Goal: Entertainment & Leisure: Browse casually

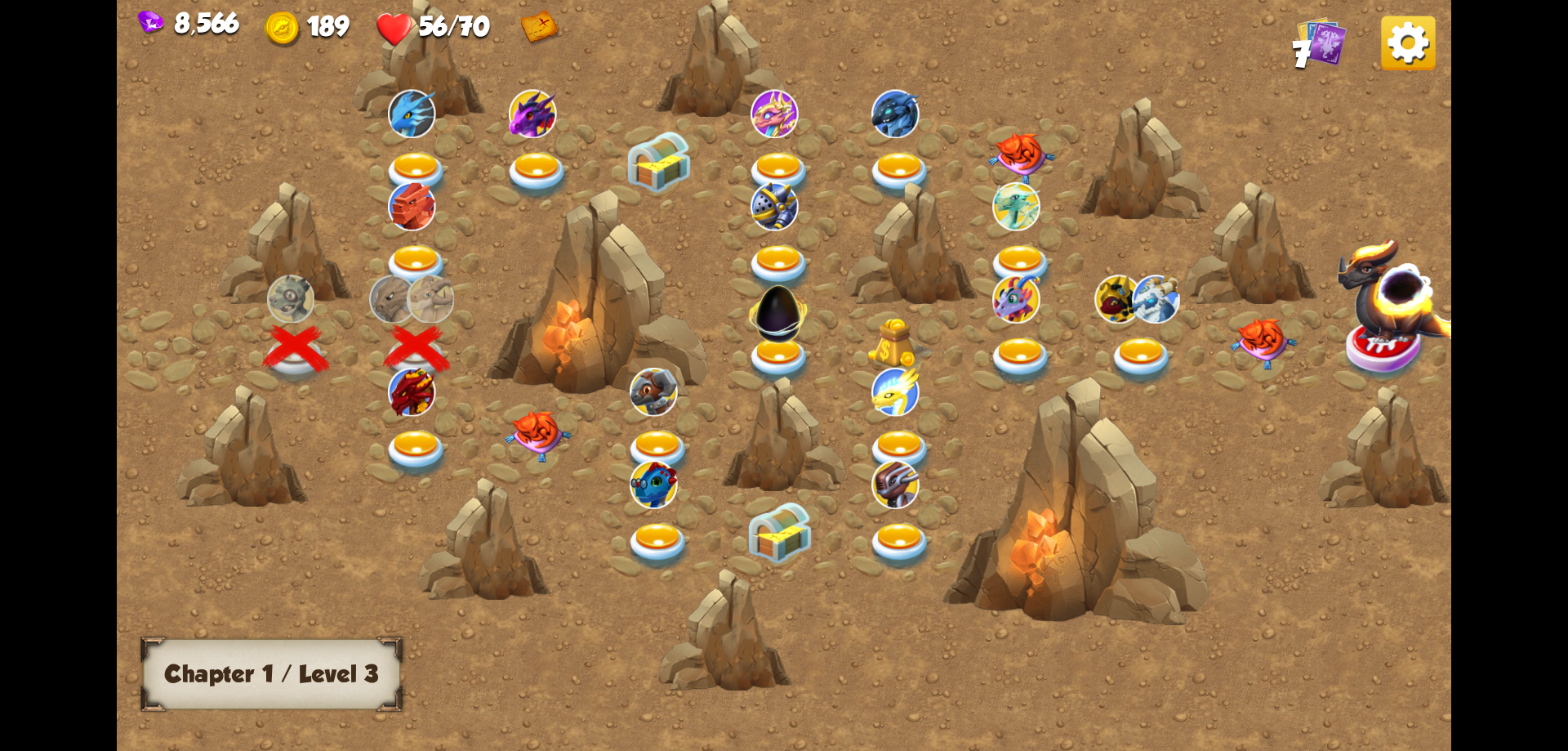
click at [424, 447] on img at bounding box center [417, 455] width 67 height 49
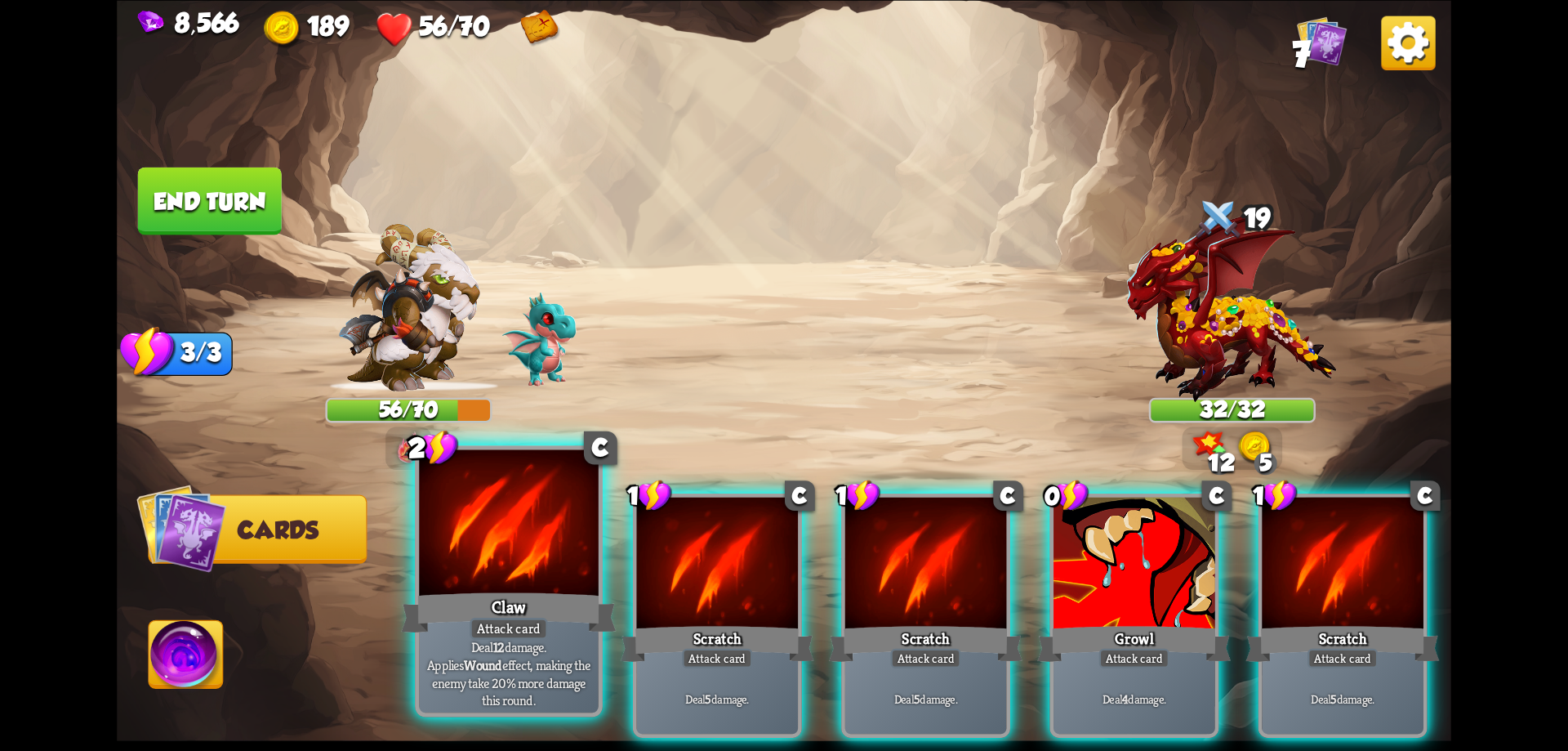
click at [577, 589] on div "Claw" at bounding box center [509, 612] width 215 height 48
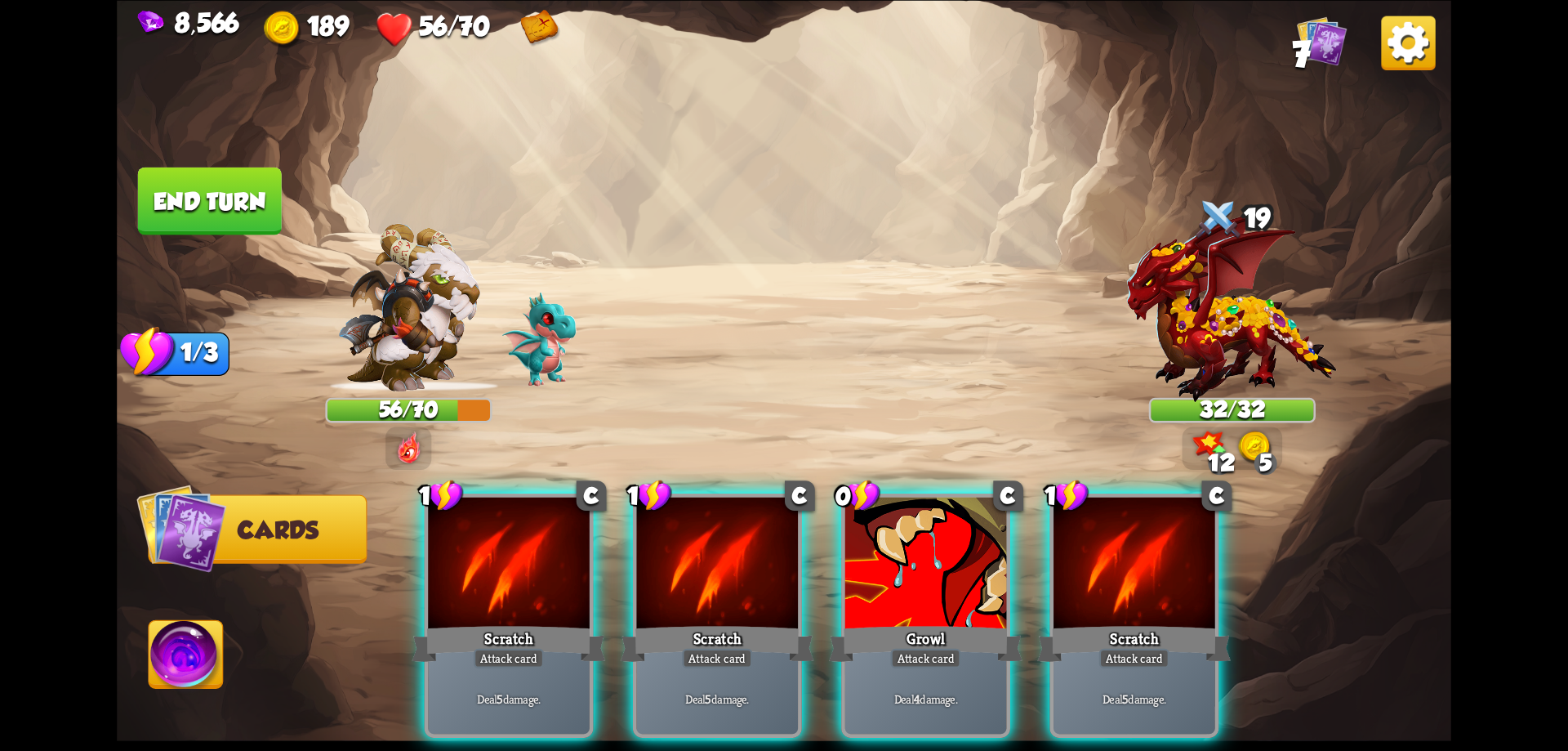
click at [577, 622] on div "Scratch" at bounding box center [509, 643] width 193 height 43
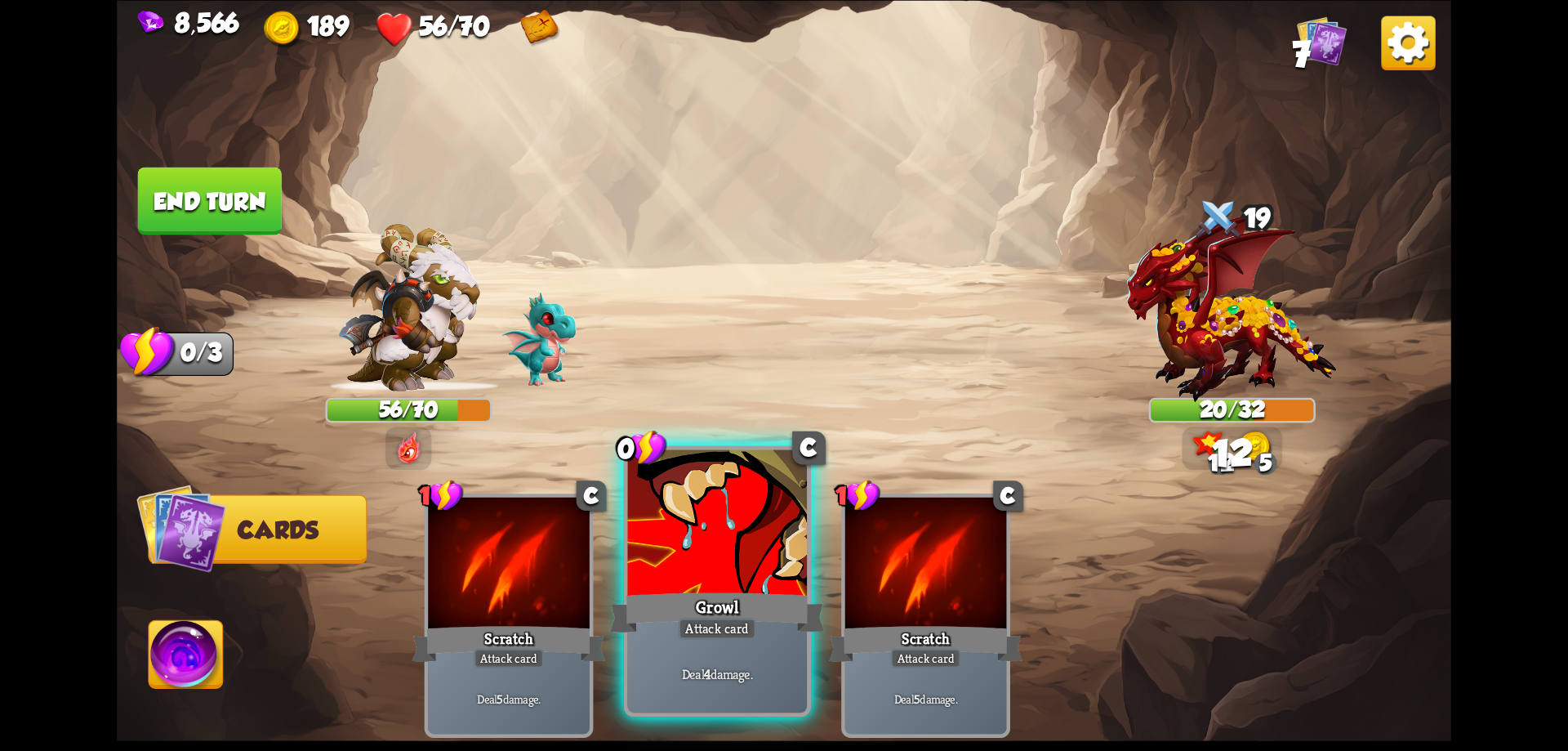
click at [651, 592] on div "Growl" at bounding box center [717, 612] width 215 height 48
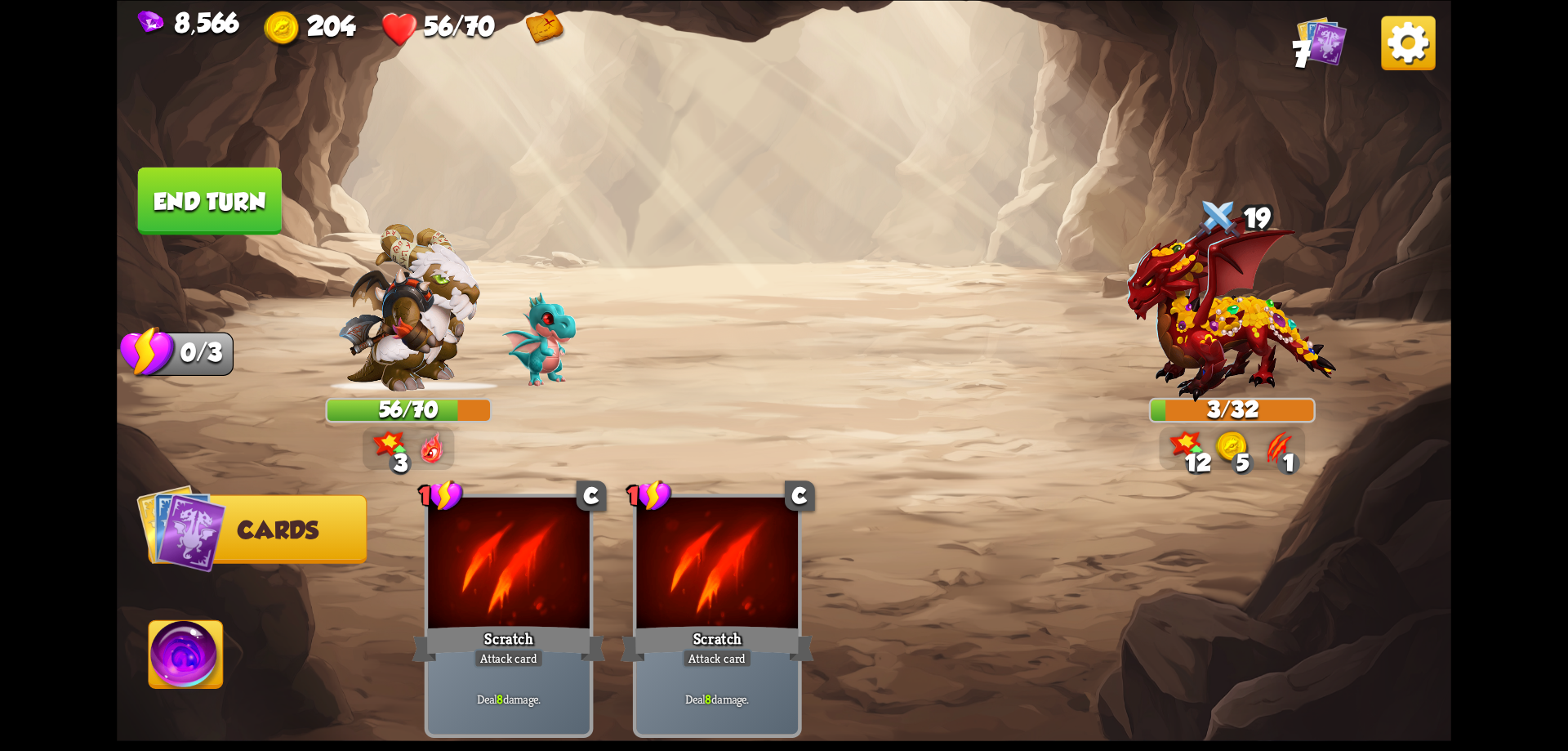
click at [201, 654] on img at bounding box center [186, 657] width 74 height 75
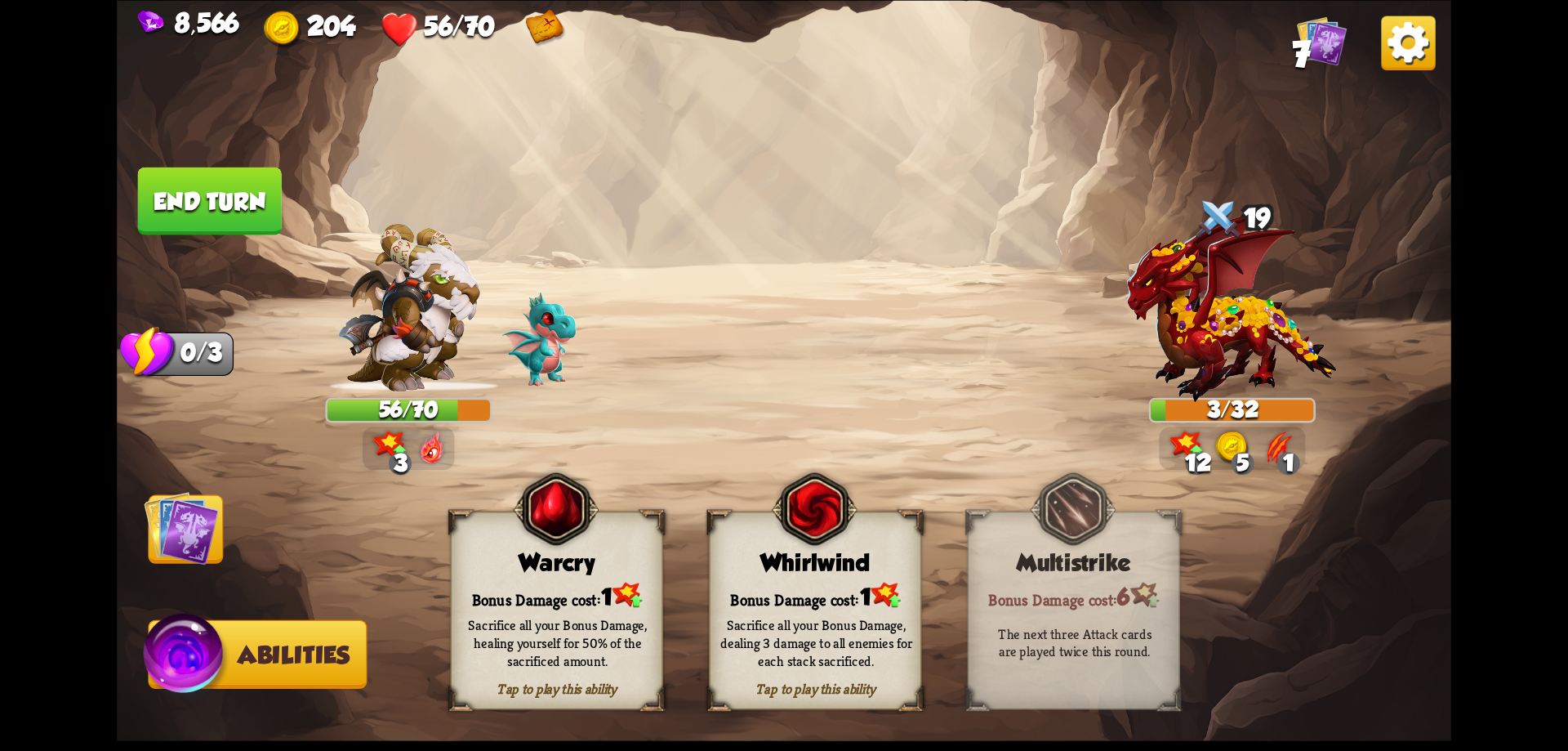
click at [590, 580] on div "Tap to play this ability Warcry Bonus Damage cost: 1 Sacrifice all your Bonus D…" at bounding box center [556, 610] width 212 height 199
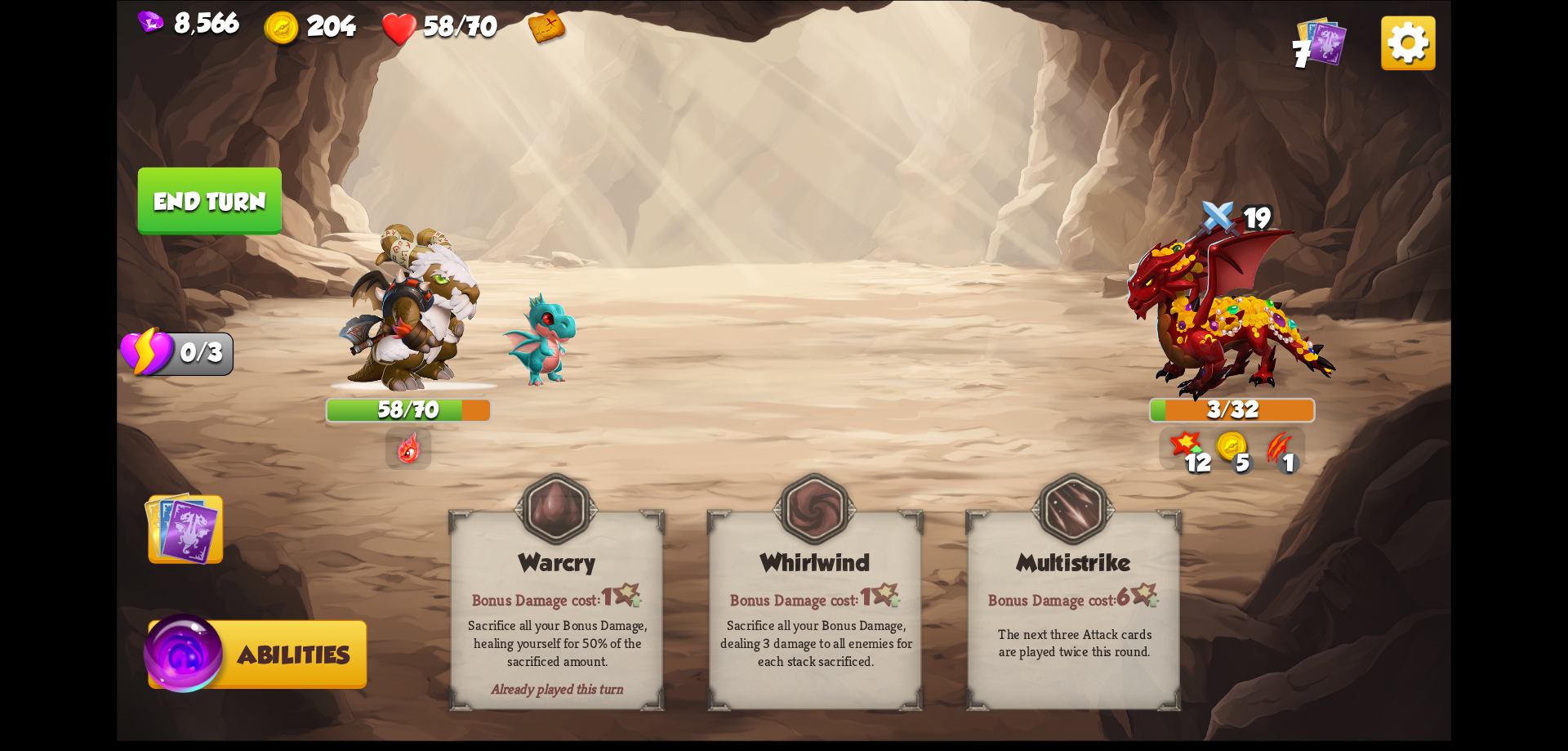
click at [227, 200] on button "End turn" at bounding box center [210, 201] width 147 height 70
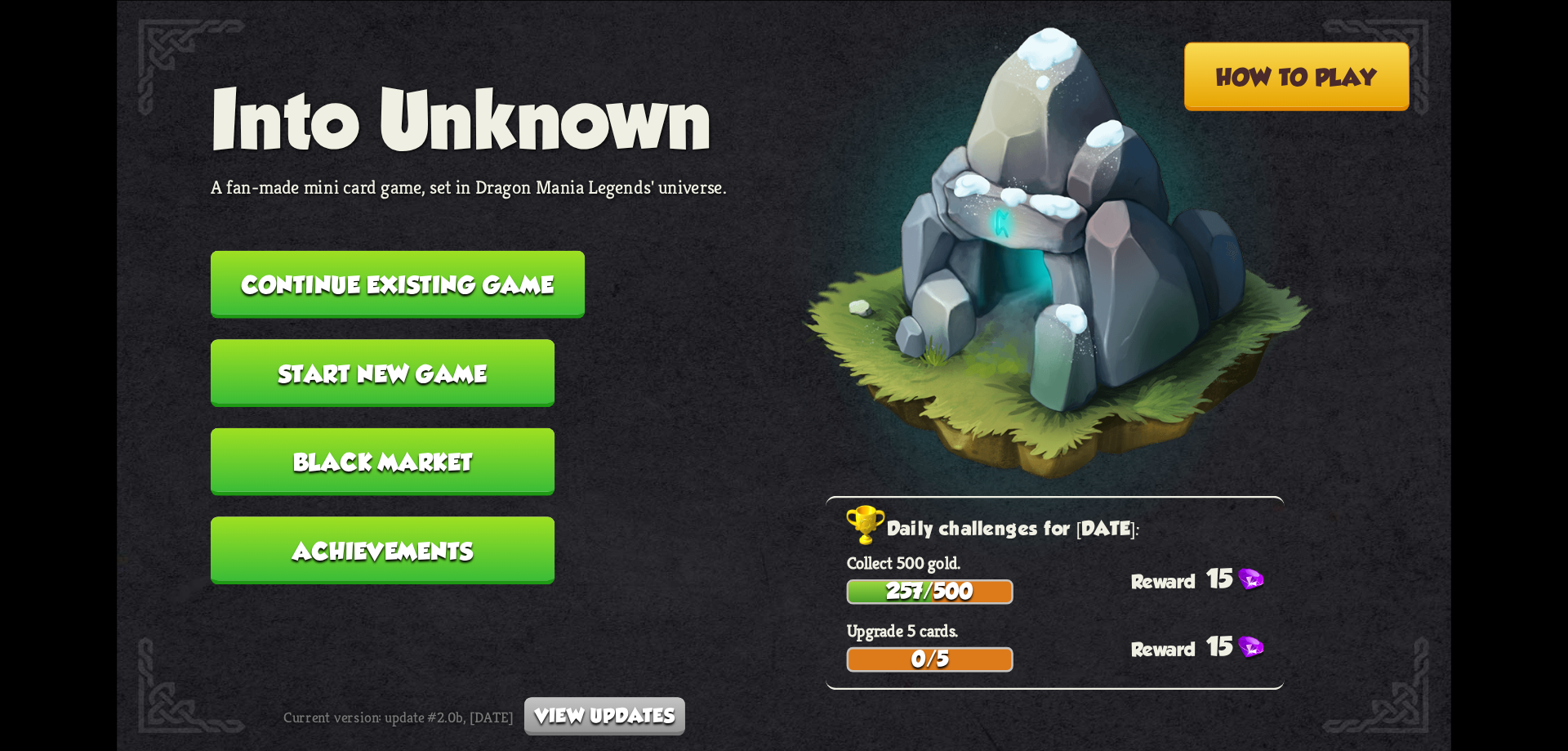
click at [470, 302] on button "Continue existing game" at bounding box center [397, 284] width 374 height 68
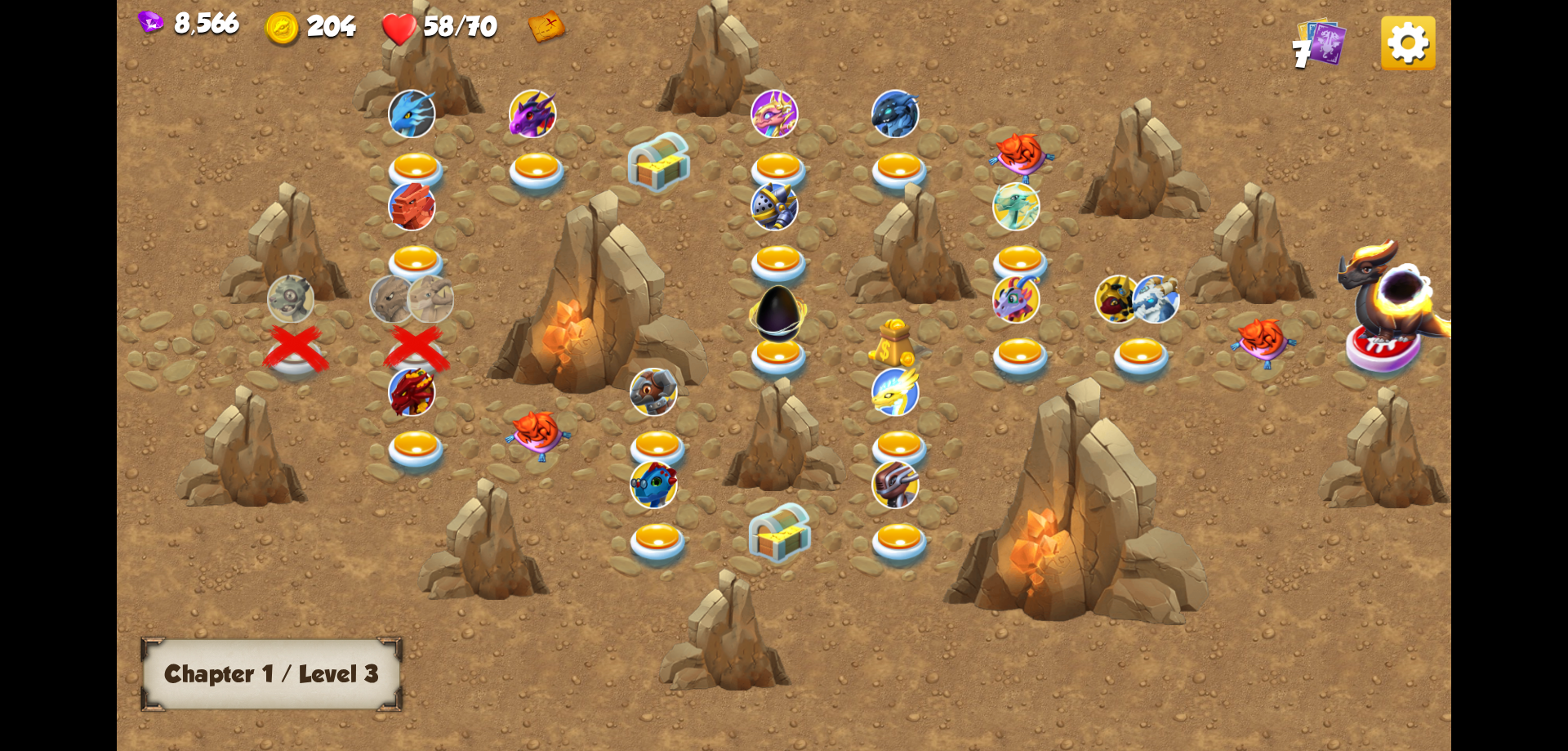
click at [418, 448] on img at bounding box center [417, 455] width 67 height 49
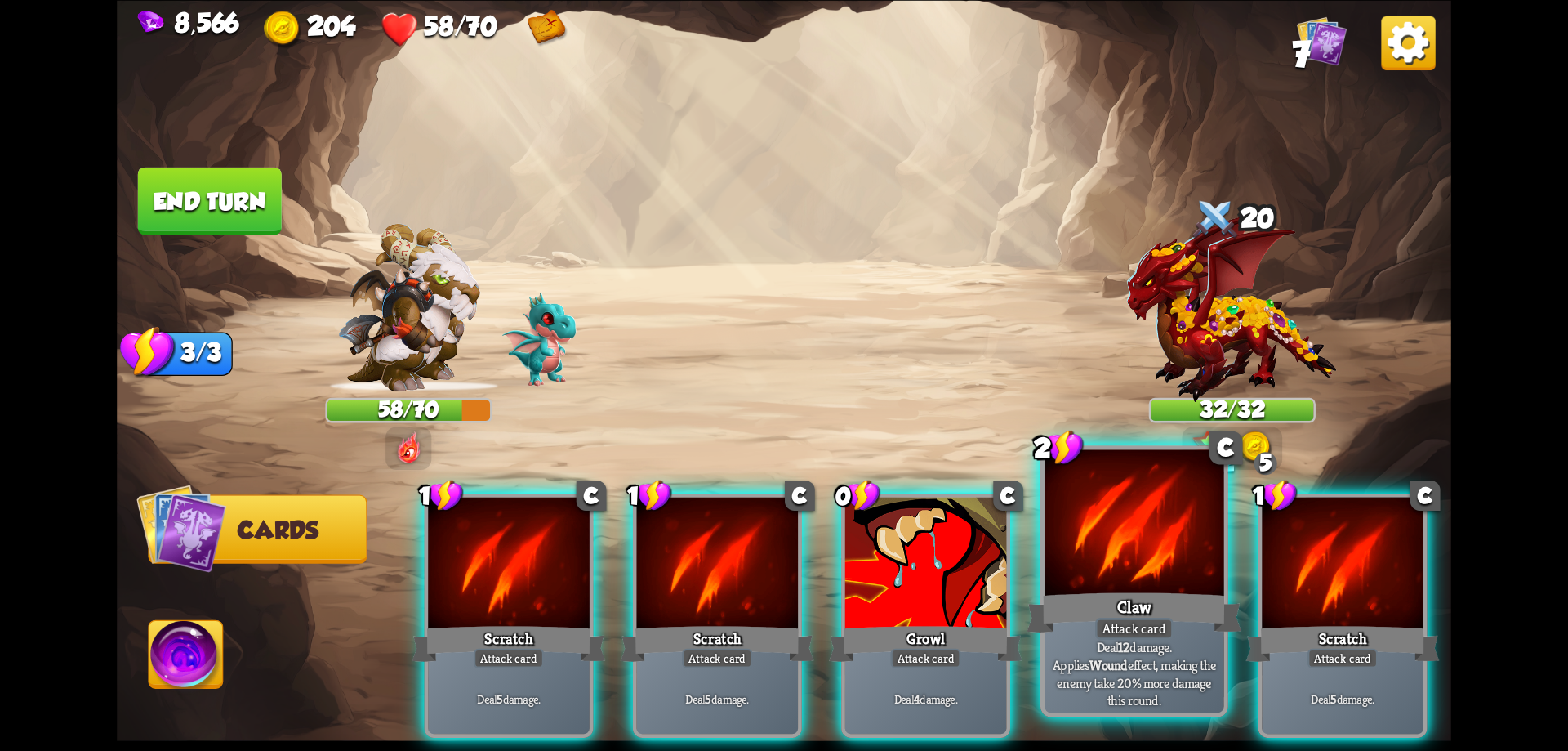
click at [1105, 593] on div "Claw" at bounding box center [1134, 612] width 215 height 48
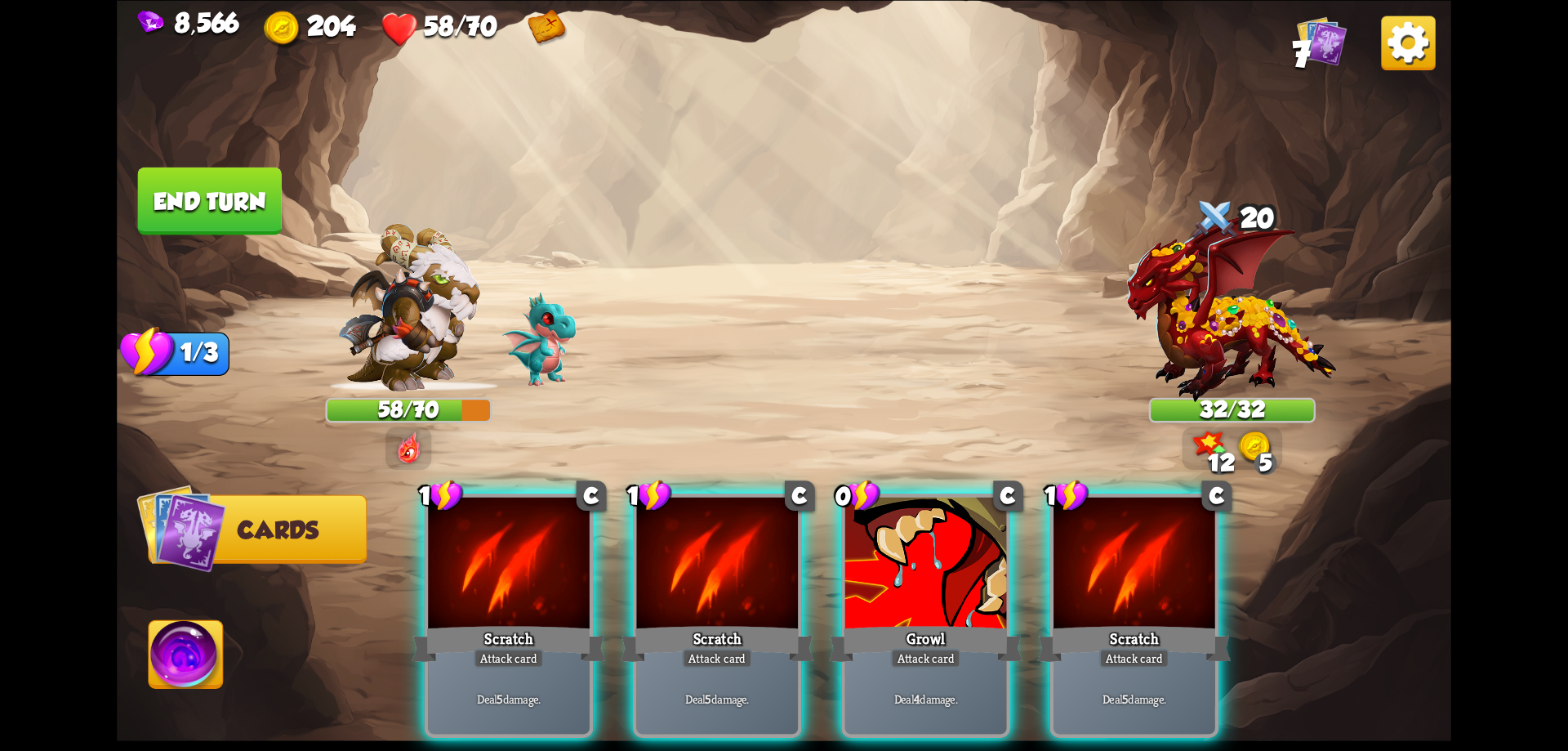
click at [1105, 622] on div "Scratch" at bounding box center [1134, 643] width 193 height 43
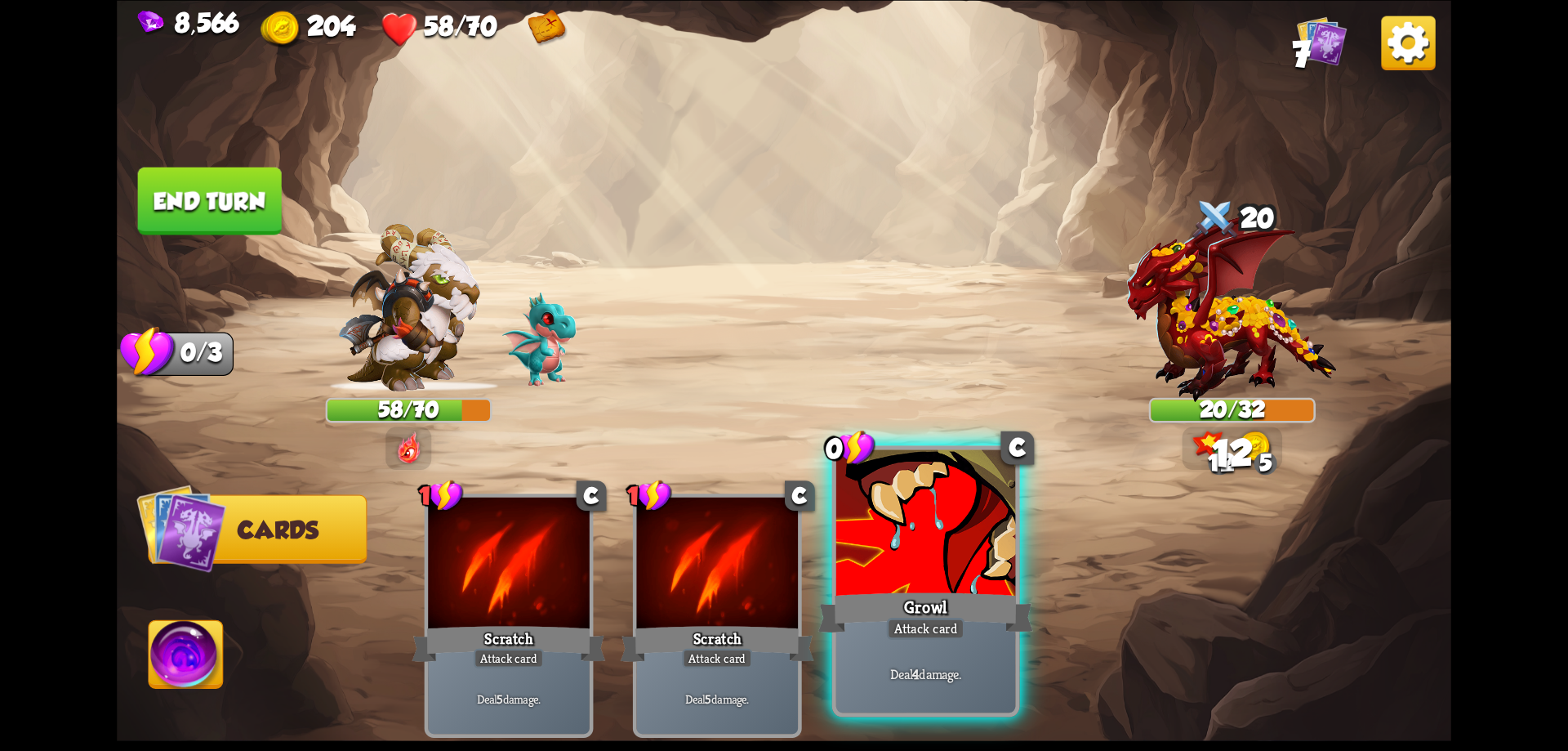
click at [992, 576] on div at bounding box center [926, 524] width 180 height 151
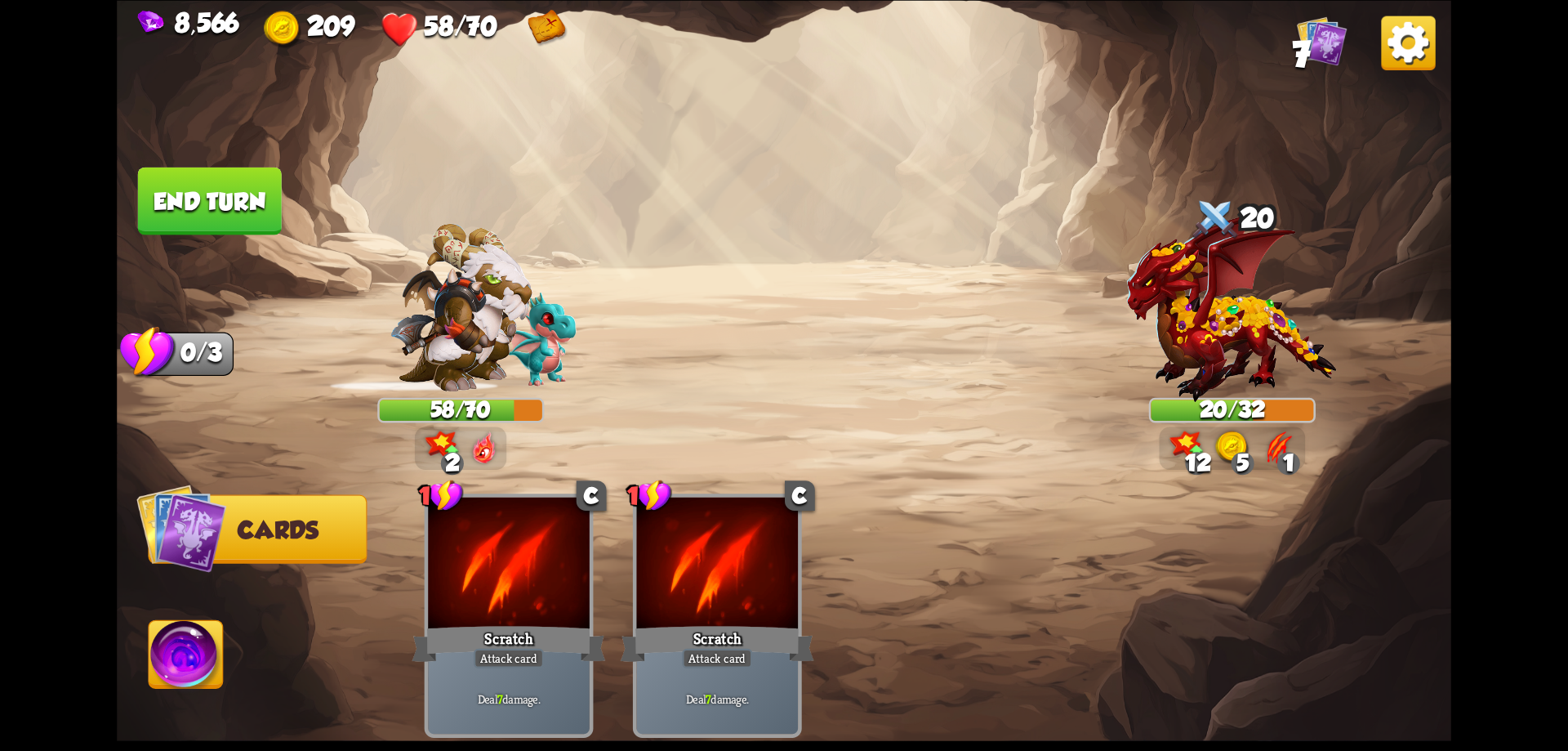
click at [207, 668] on img at bounding box center [186, 657] width 74 height 75
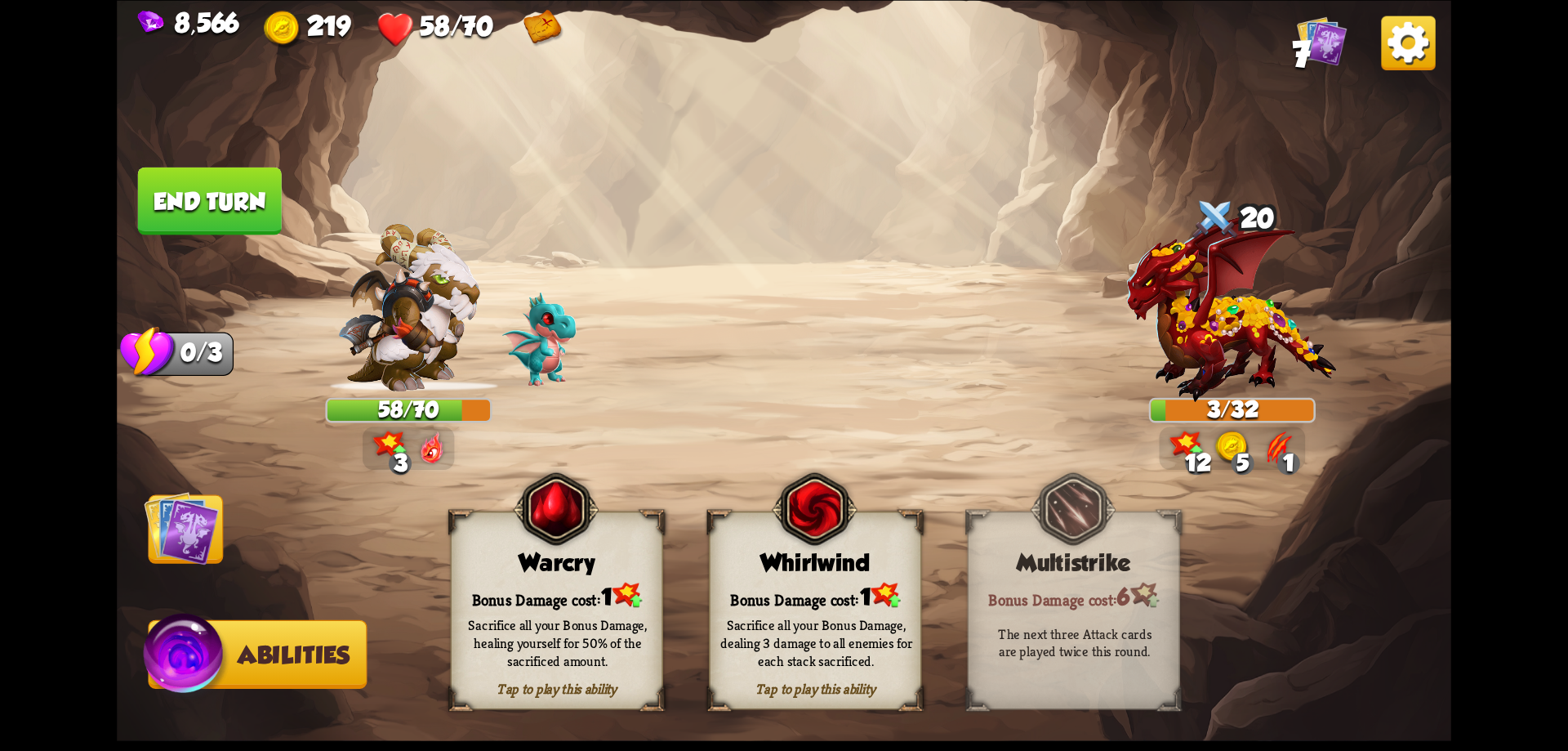
click at [522, 608] on div "Sacrifice all your Bonus Damage, healing yourself for 50% of the sacrificed amo…" at bounding box center [557, 642] width 212 height 83
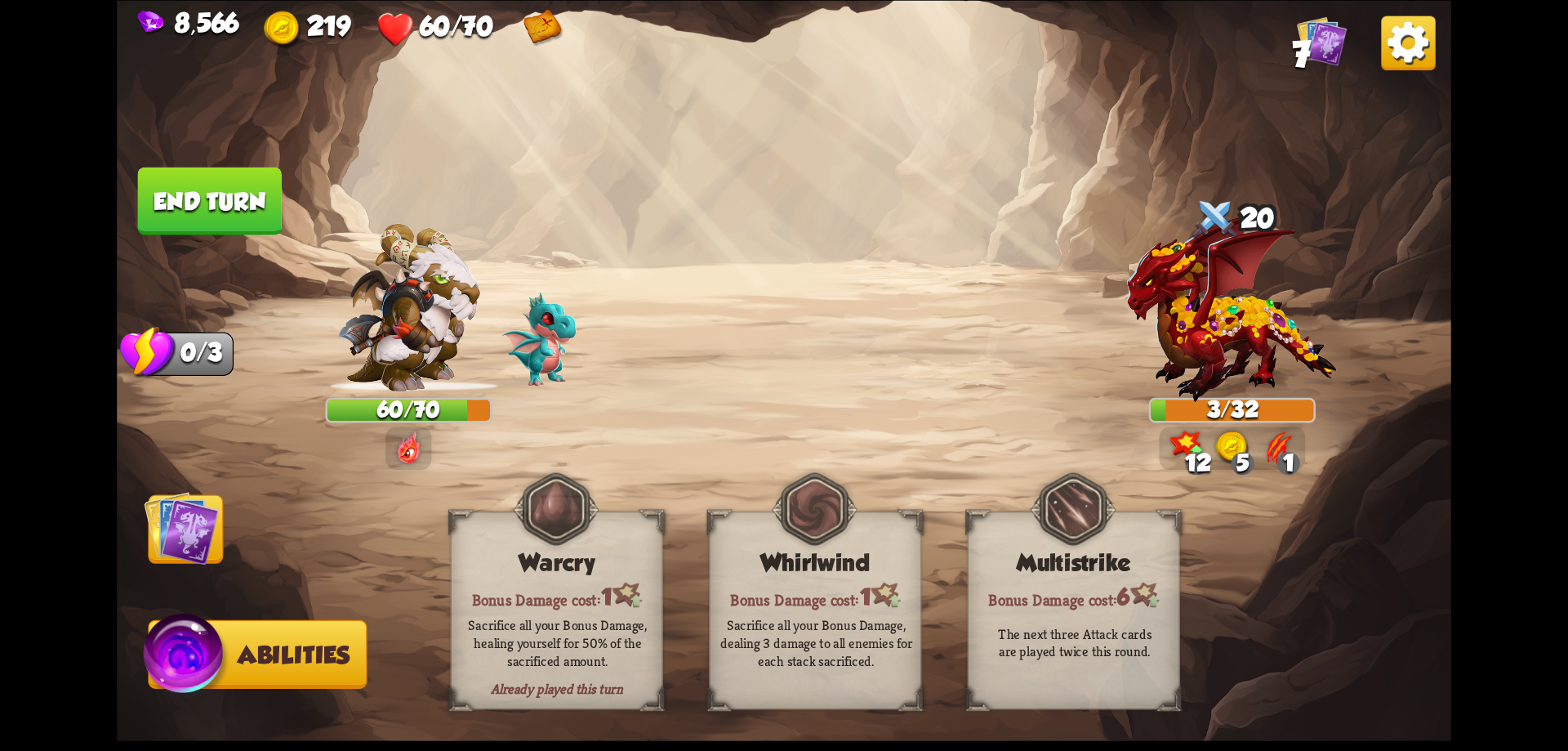
click at [257, 204] on button "End turn" at bounding box center [210, 200] width 144 height 68
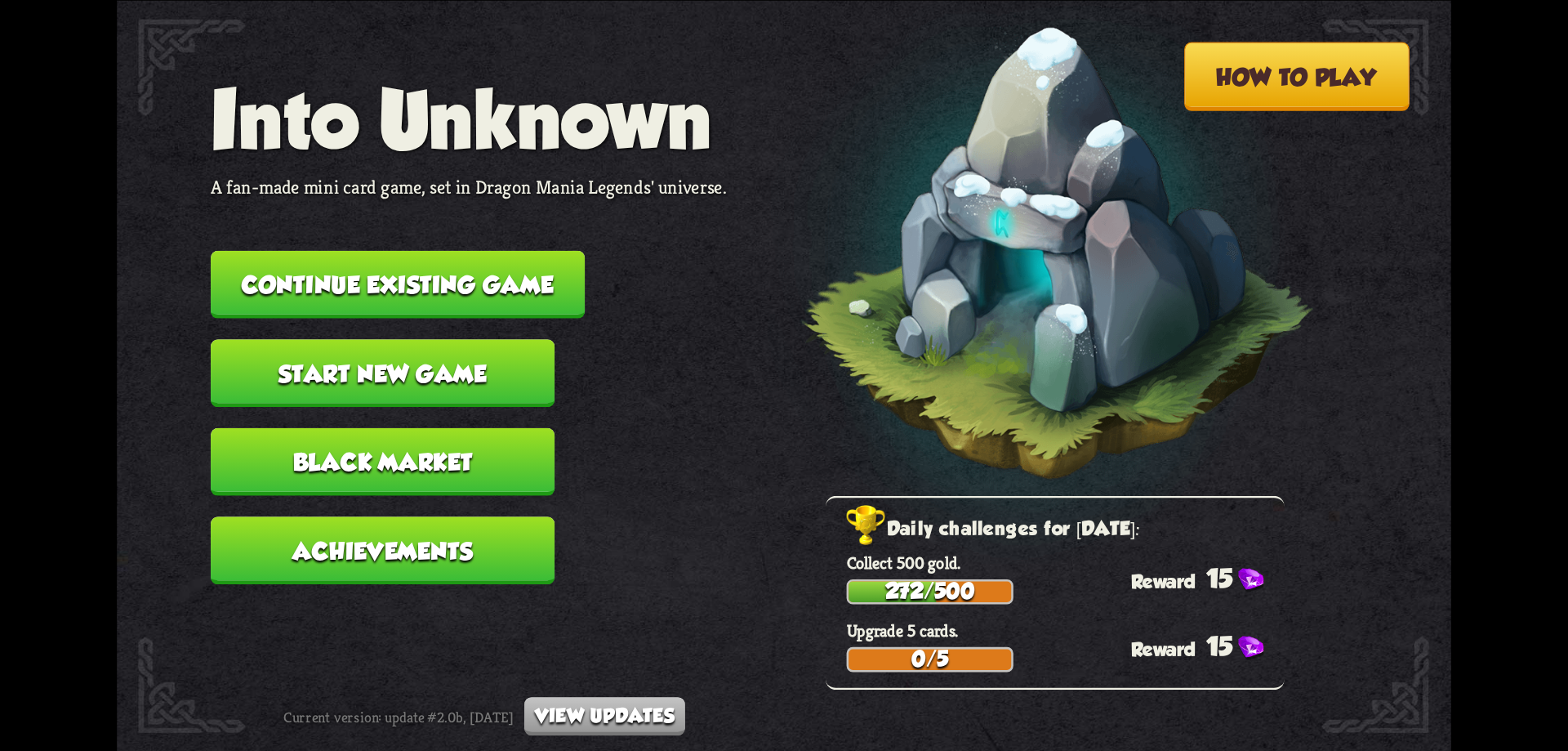
click at [442, 279] on button "Continue existing game" at bounding box center [397, 284] width 374 height 68
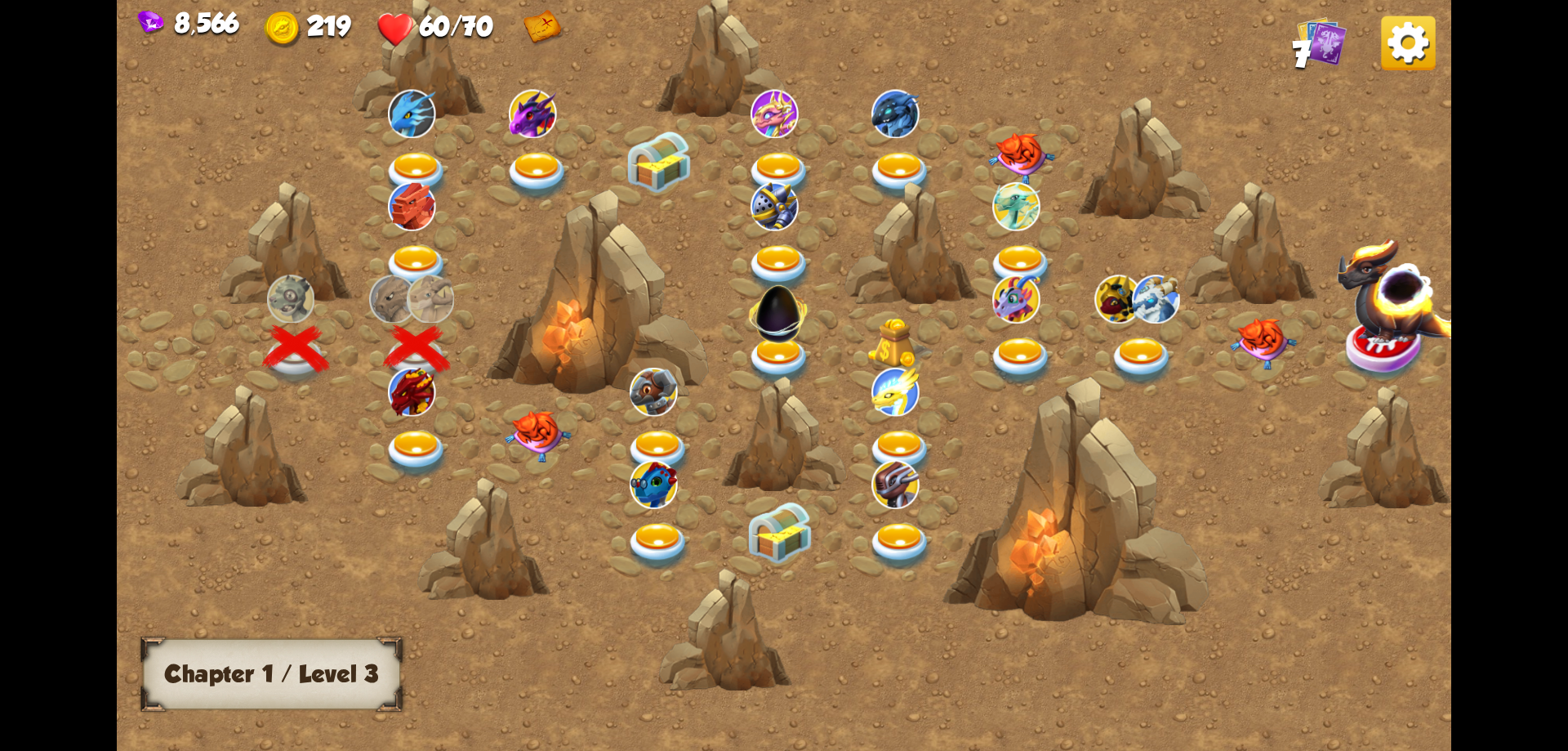
click at [421, 437] on img at bounding box center [417, 455] width 67 height 49
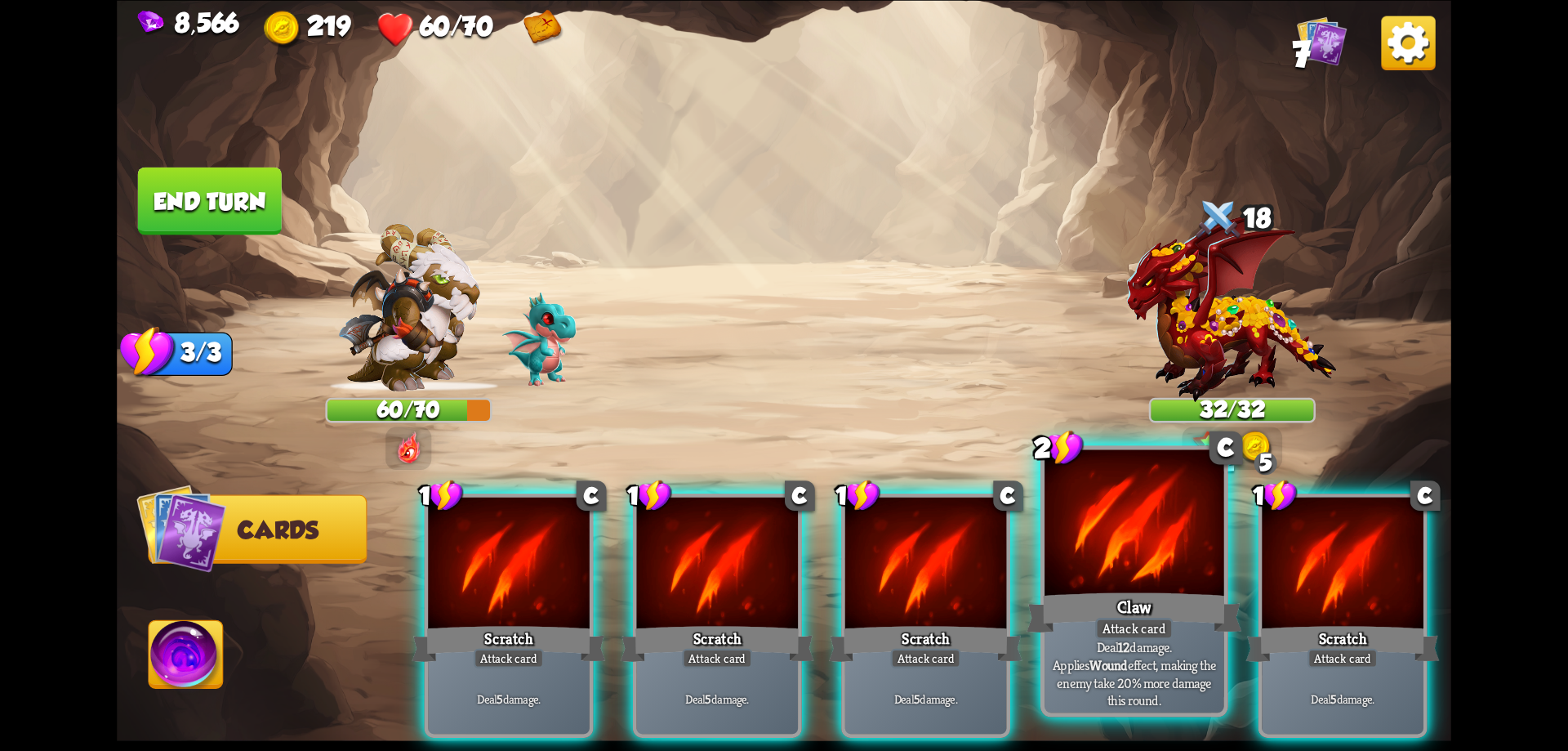
click at [1160, 564] on div at bounding box center [1134, 524] width 180 height 151
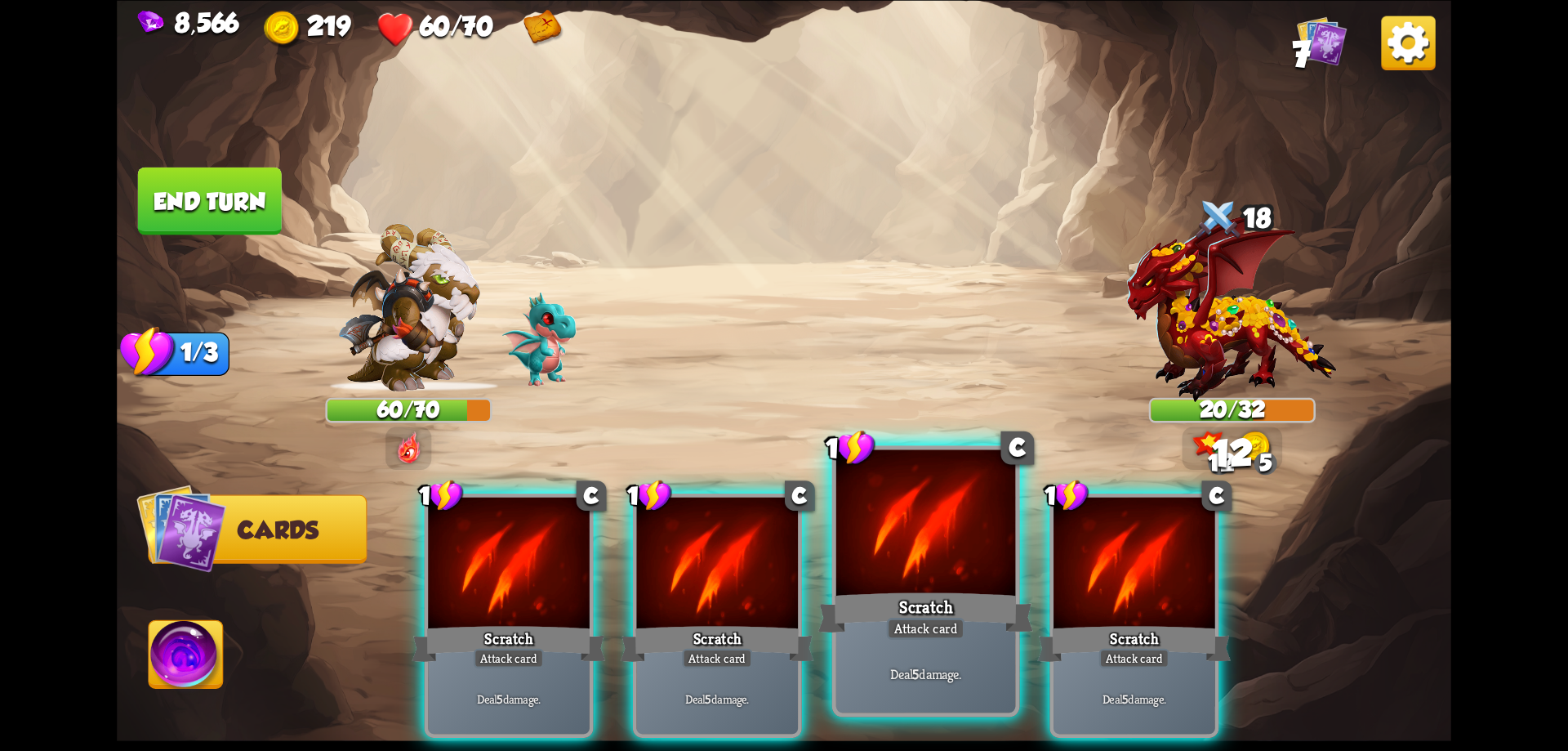
click at [967, 557] on div at bounding box center [926, 524] width 180 height 151
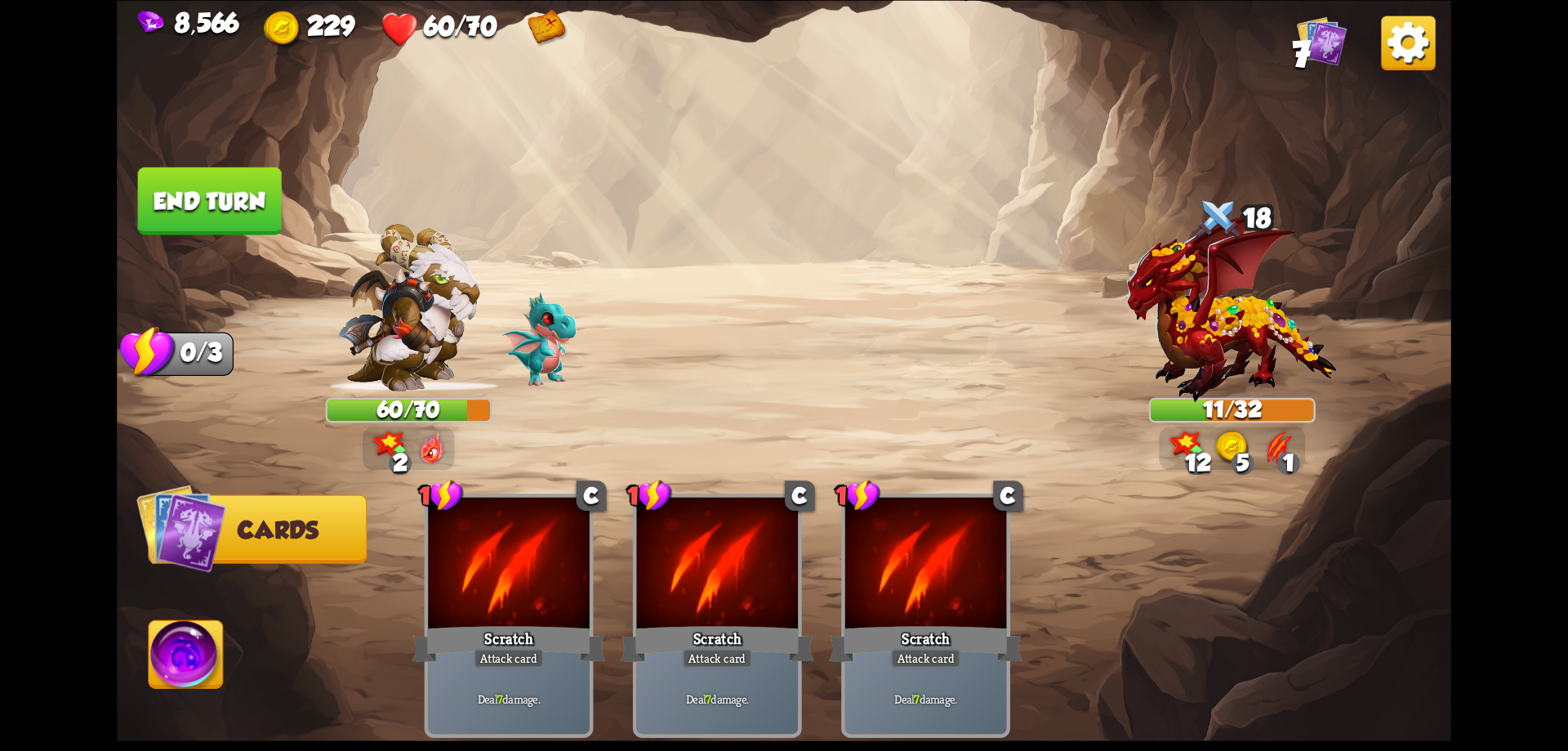
click at [200, 649] on img at bounding box center [186, 657] width 74 height 75
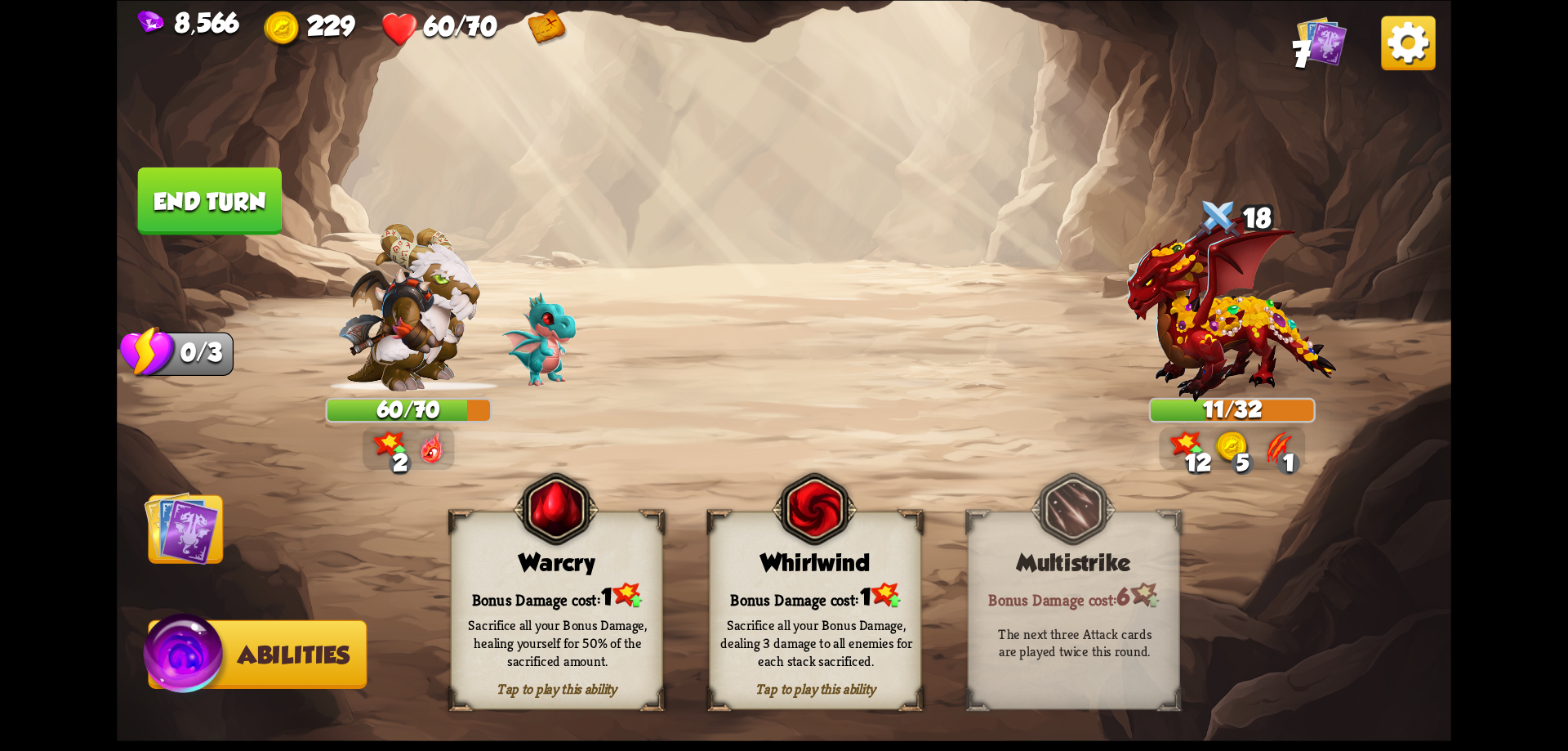
click at [545, 579] on div "Tap to play this ability Warcry Bonus Damage cost: 1 Sacrifice all your Bonus D…" at bounding box center [556, 610] width 212 height 199
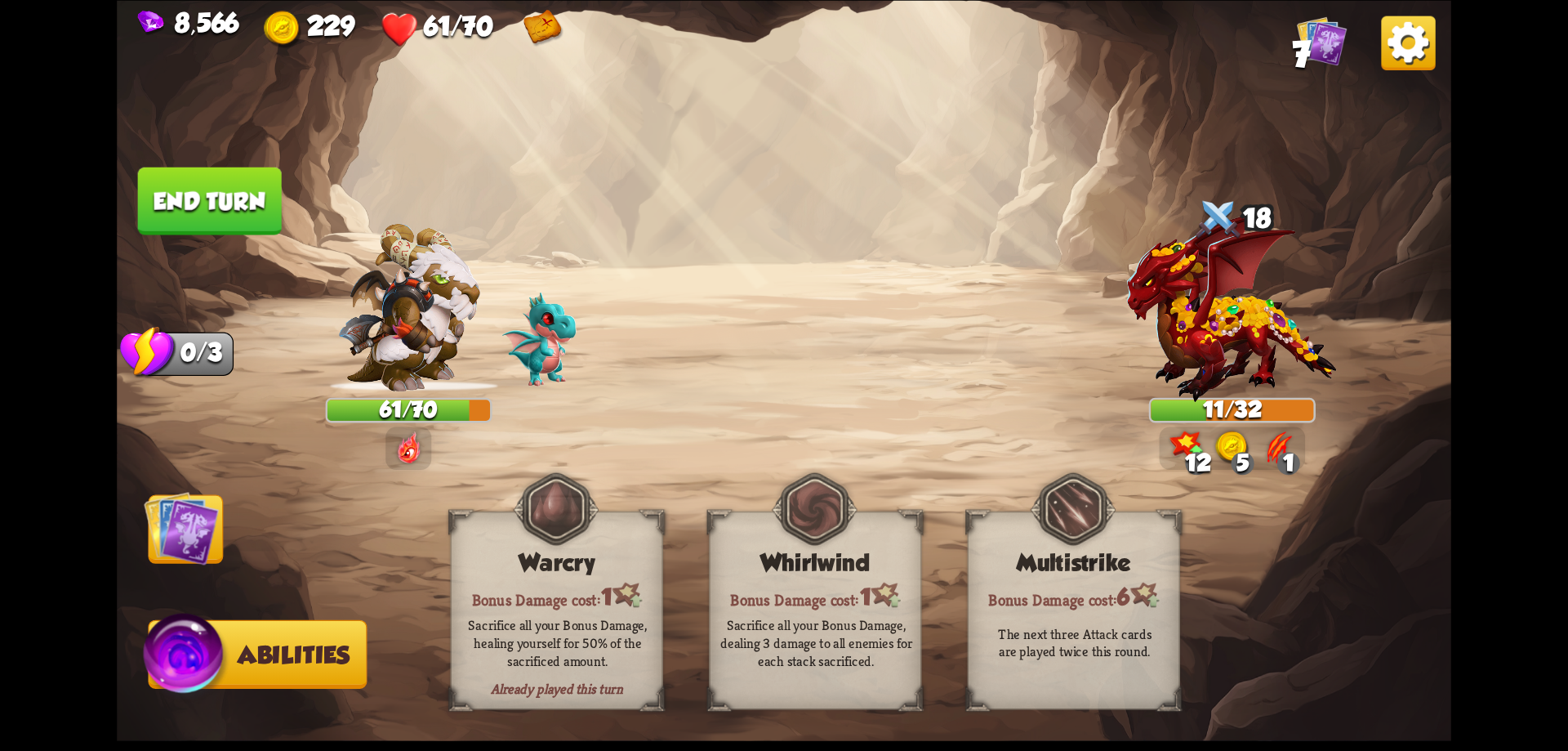
click at [240, 207] on button "End turn" at bounding box center [210, 200] width 144 height 68
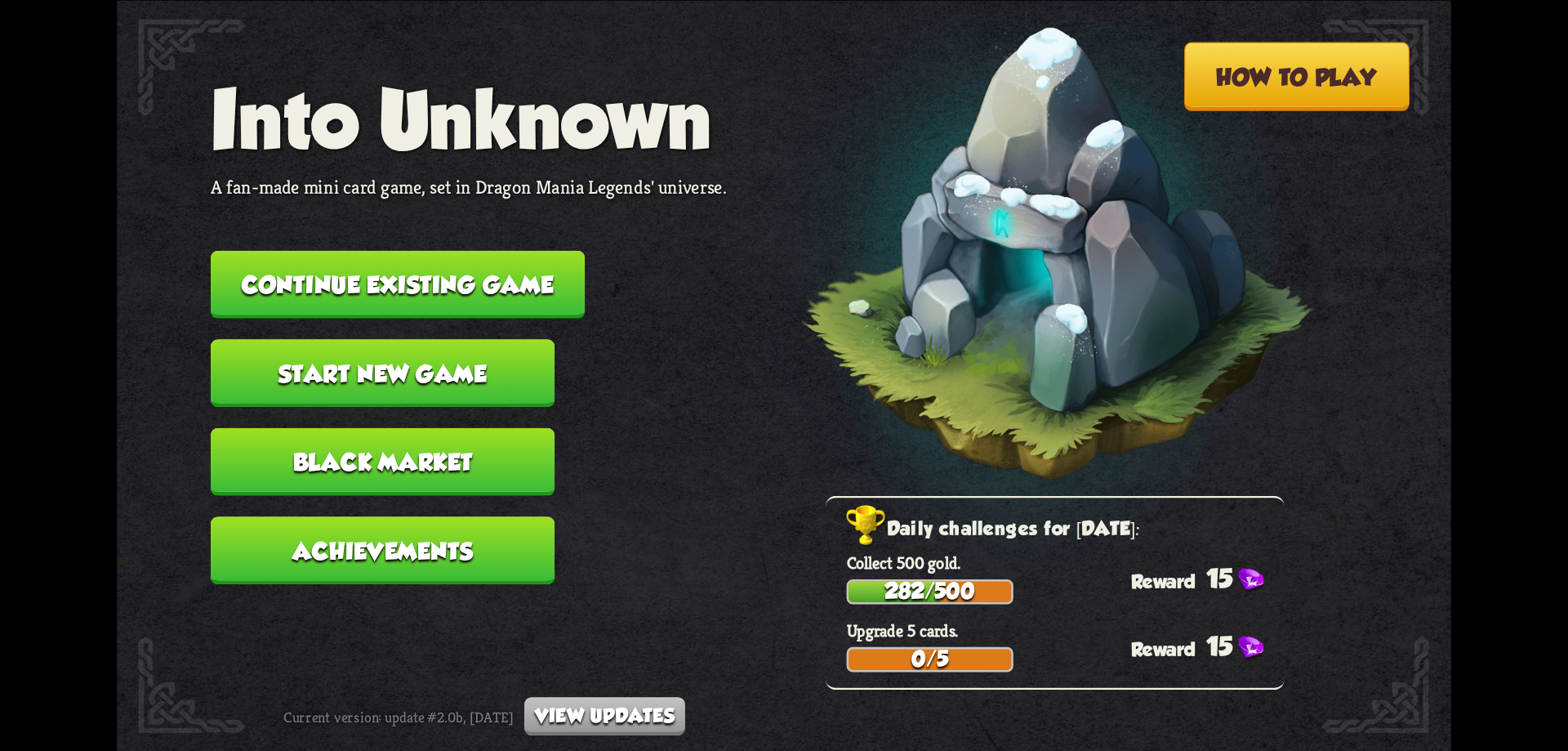
click at [474, 286] on button "Continue existing game" at bounding box center [397, 284] width 374 height 68
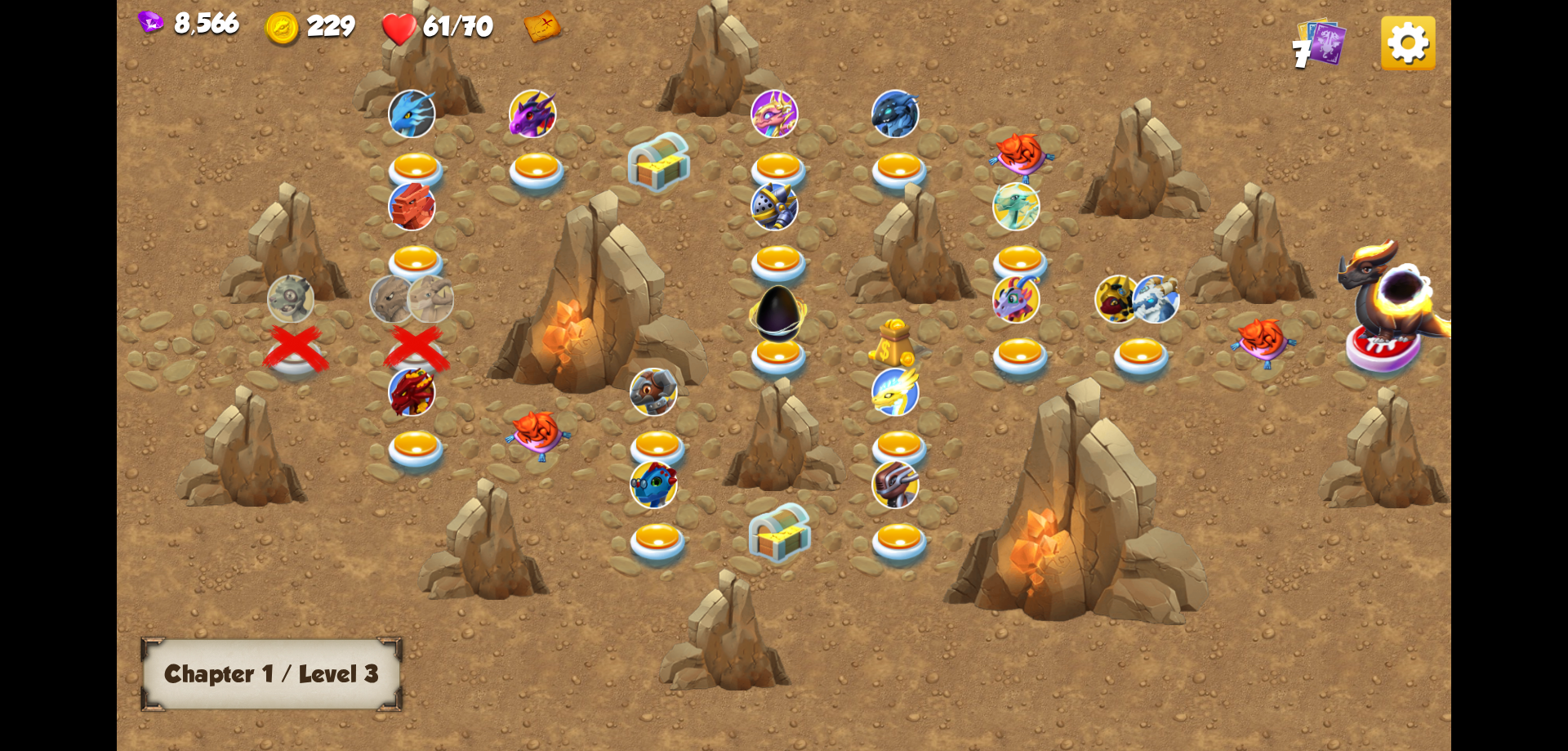
click at [423, 447] on img at bounding box center [417, 455] width 67 height 49
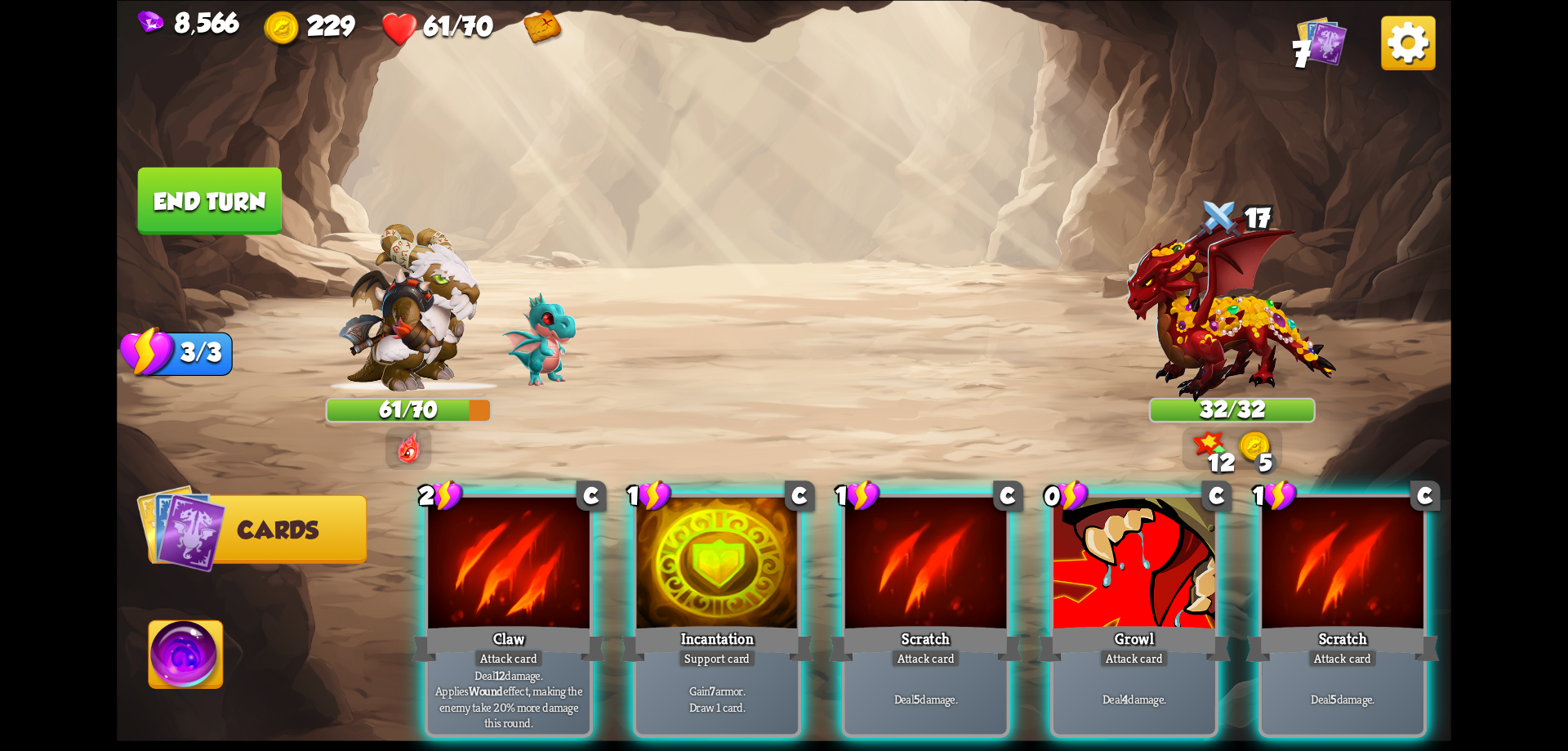
drag, startPoint x: 495, startPoint y: 528, endPoint x: 514, endPoint y: 549, distance: 28.3
click at [509, 543] on div at bounding box center [509, 565] width 162 height 136
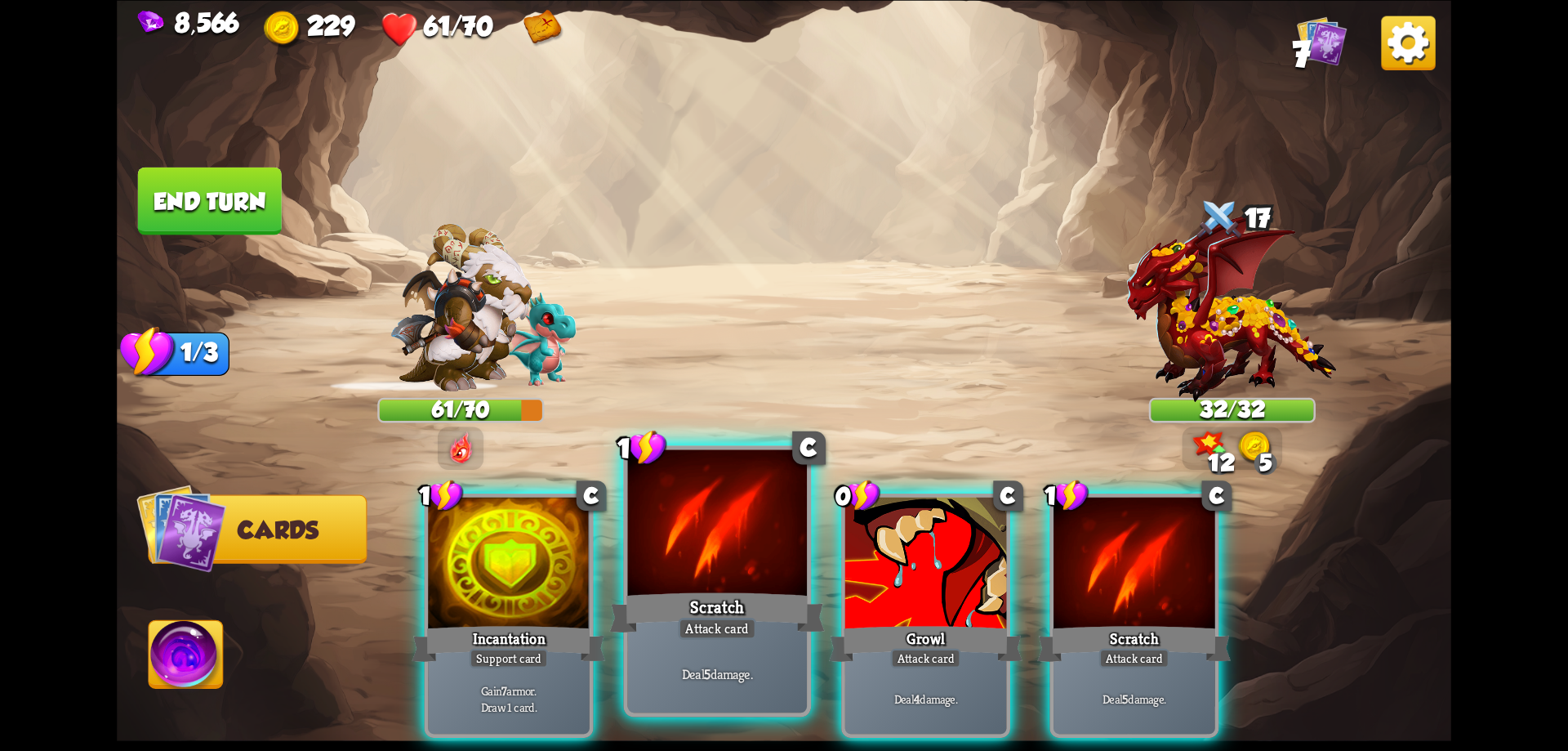
click at [662, 540] on div at bounding box center [717, 524] width 180 height 151
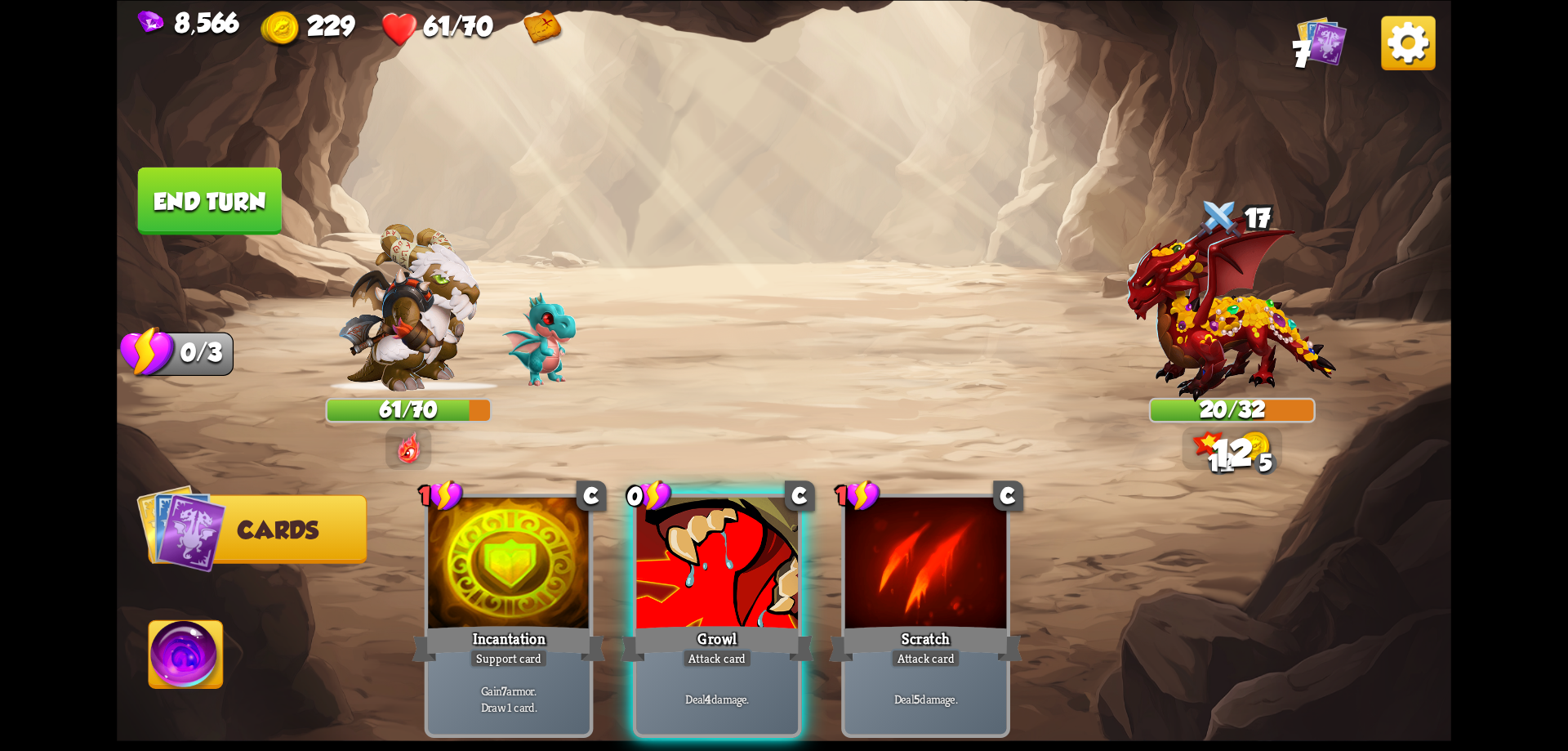
click at [661, 541] on div at bounding box center [717, 565] width 162 height 136
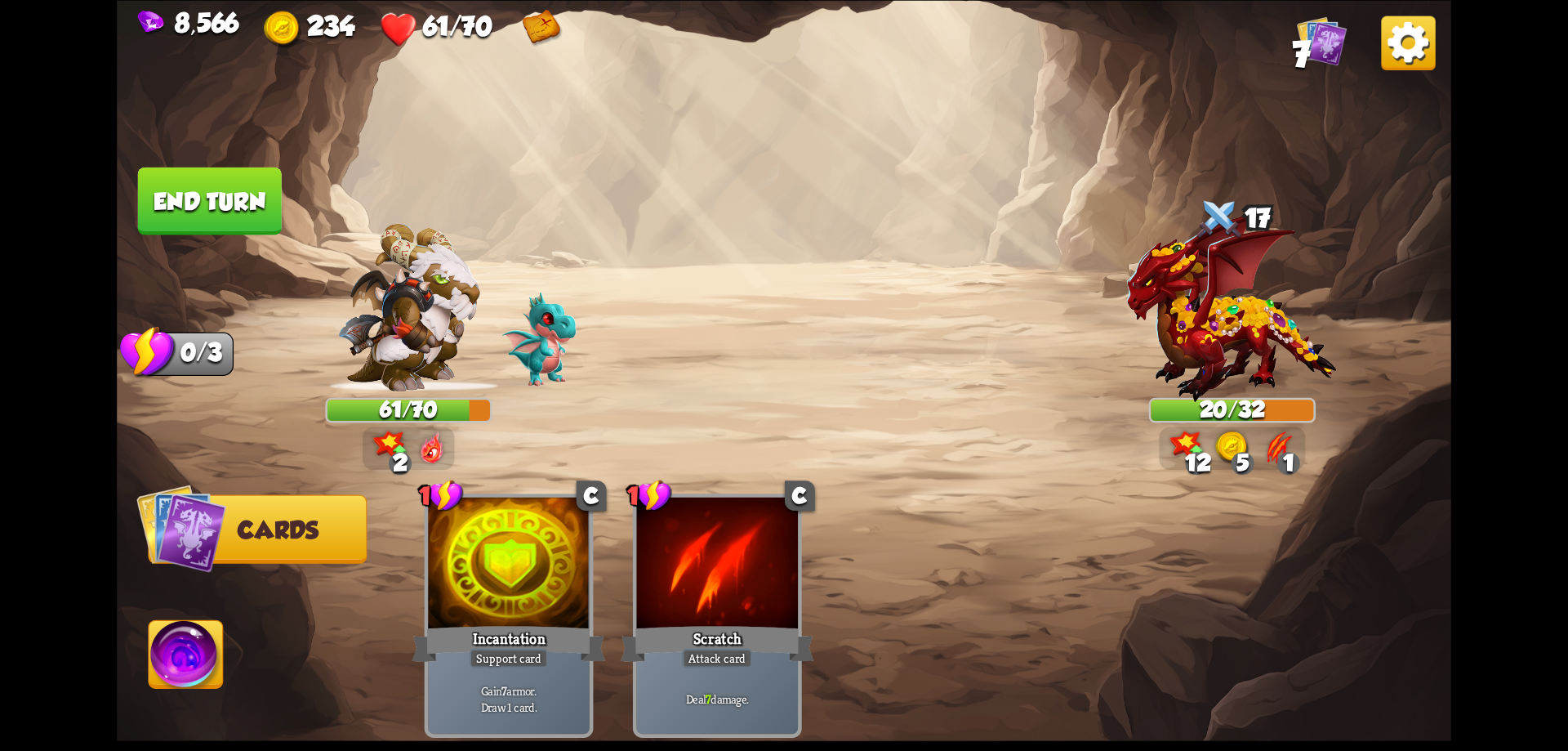
click at [182, 663] on img at bounding box center [186, 657] width 74 height 75
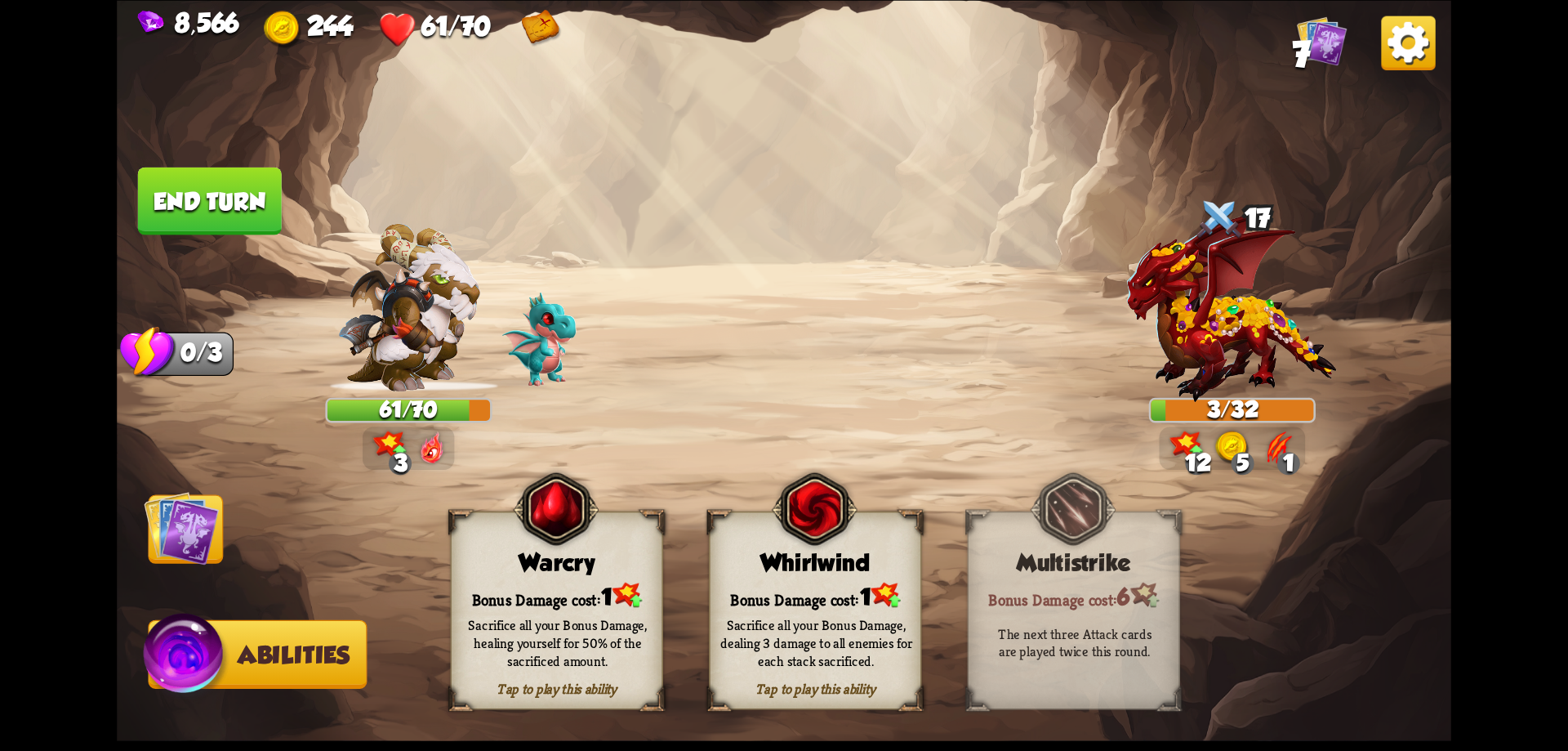
click at [160, 546] on img at bounding box center [181, 527] width 75 height 75
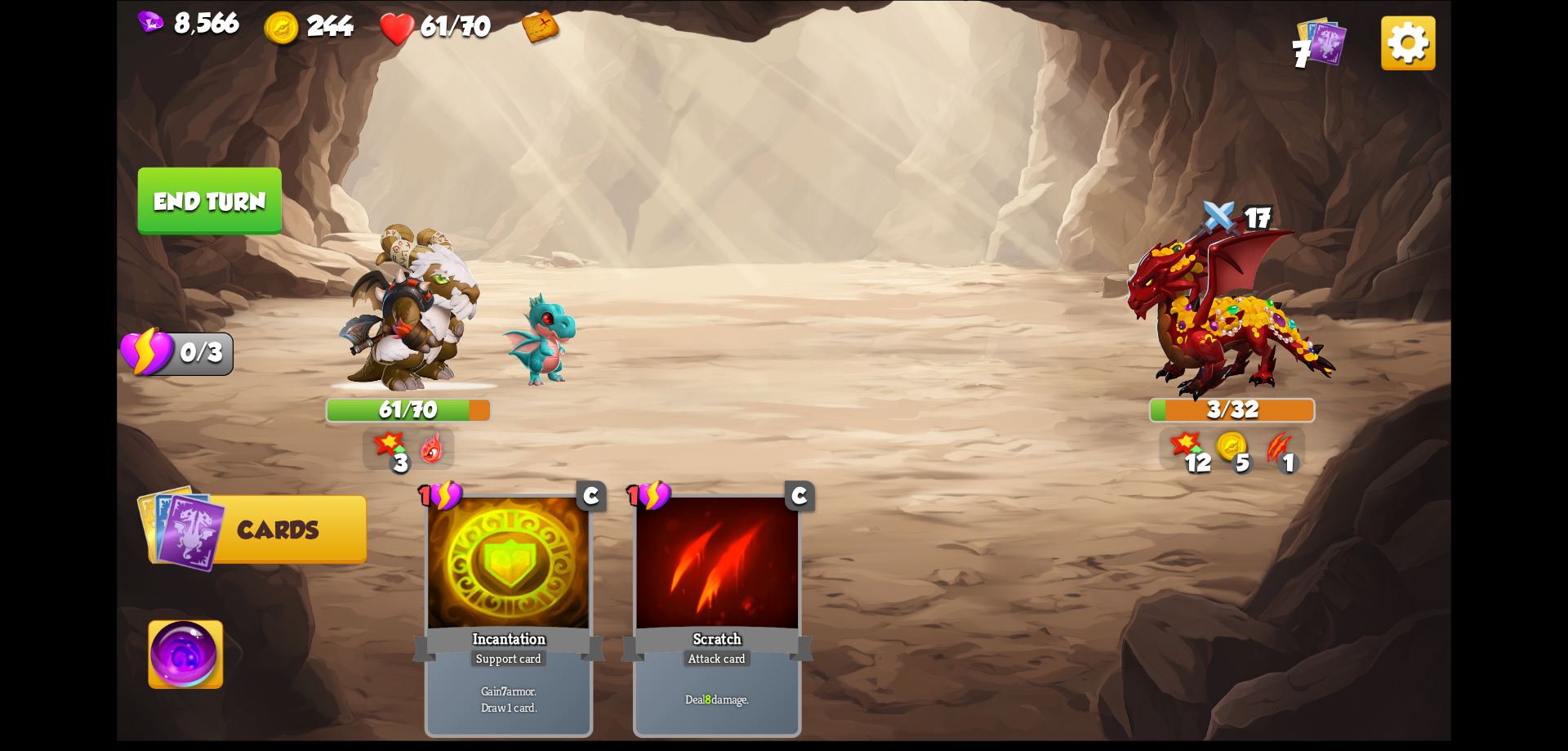
click at [180, 624] on img at bounding box center [186, 657] width 74 height 75
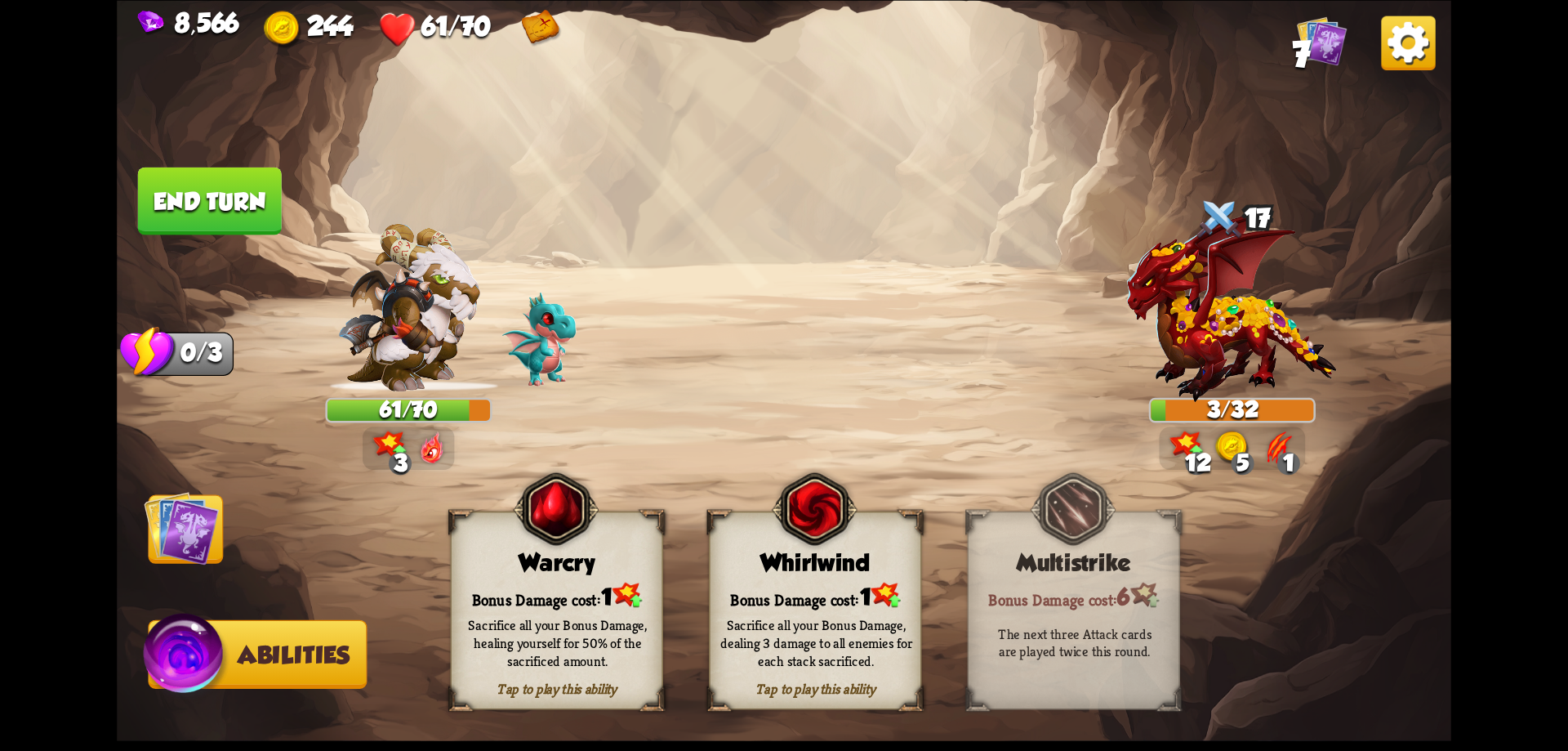
click at [532, 583] on div "Bonus Damage cost: 1" at bounding box center [556, 595] width 210 height 30
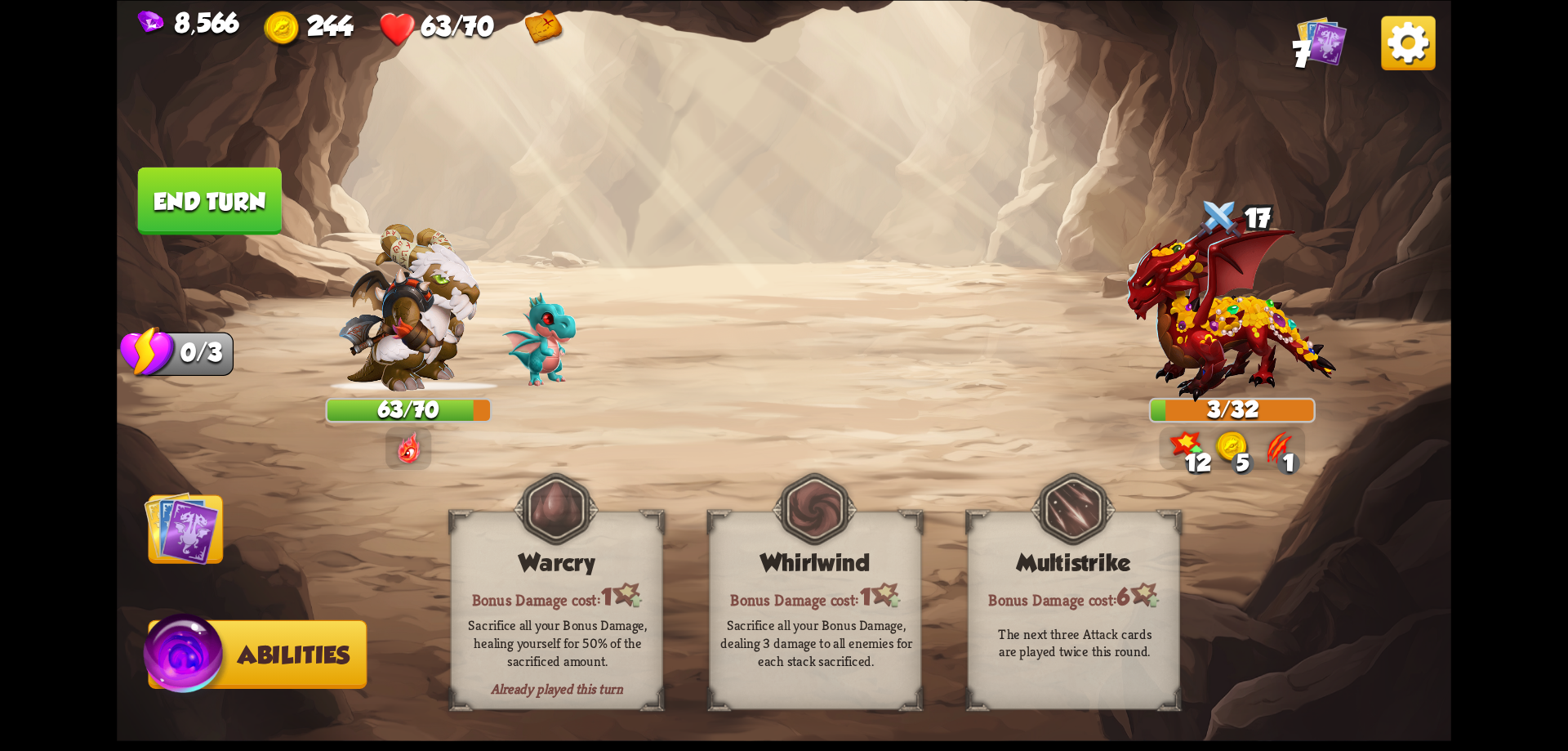
click at [232, 201] on button "End turn" at bounding box center [210, 200] width 144 height 68
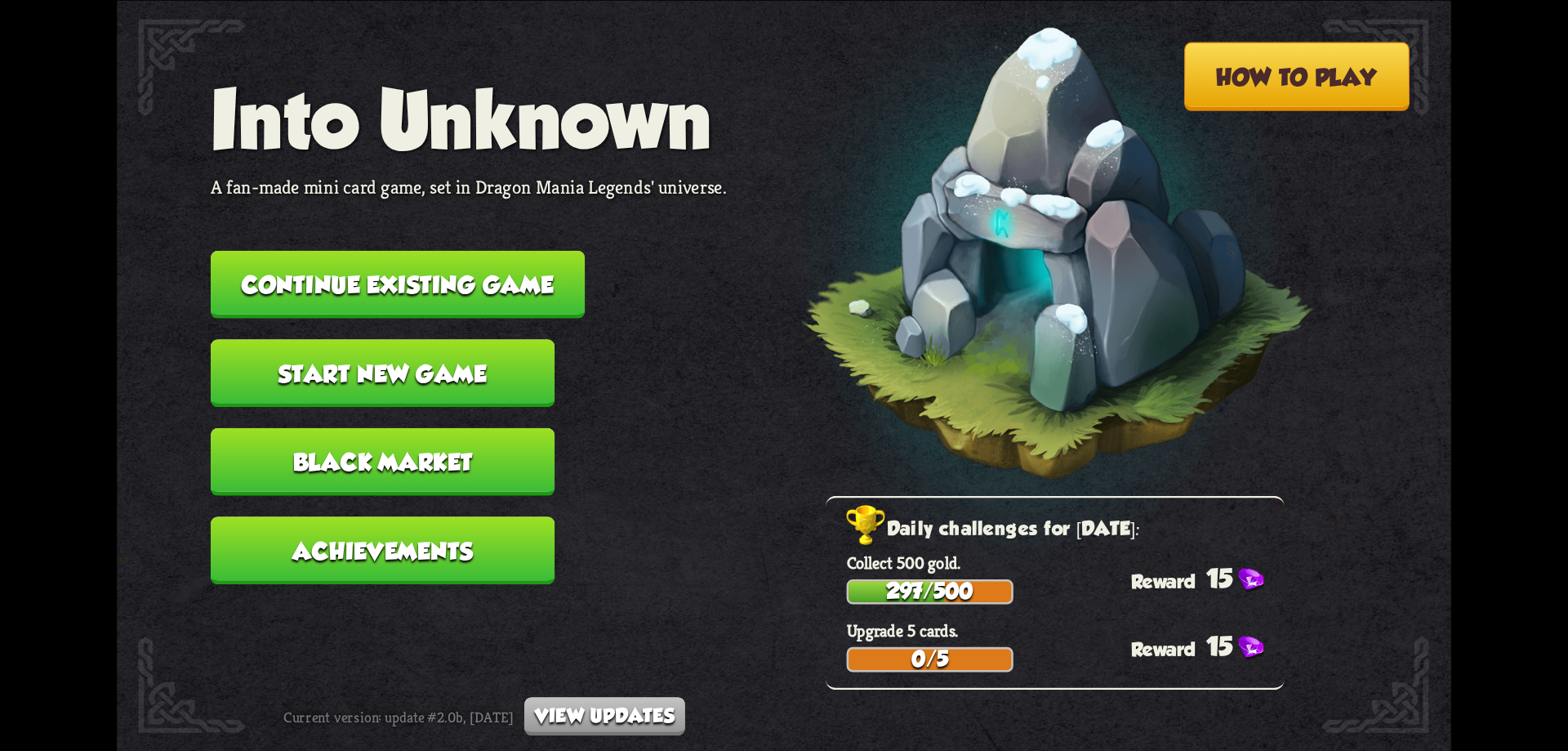
click at [359, 277] on button "Continue existing game" at bounding box center [397, 284] width 374 height 68
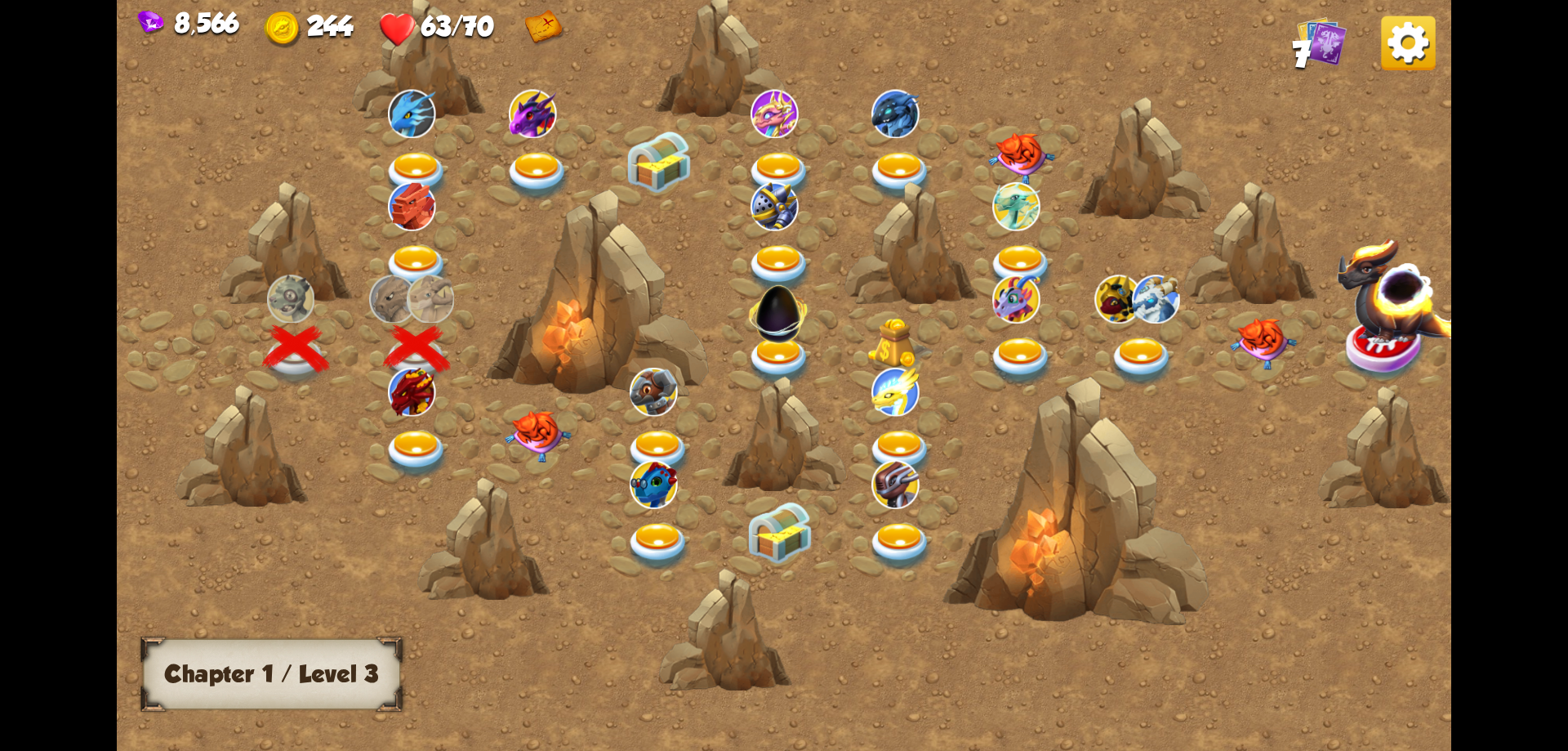
click at [421, 447] on img at bounding box center [417, 455] width 67 height 49
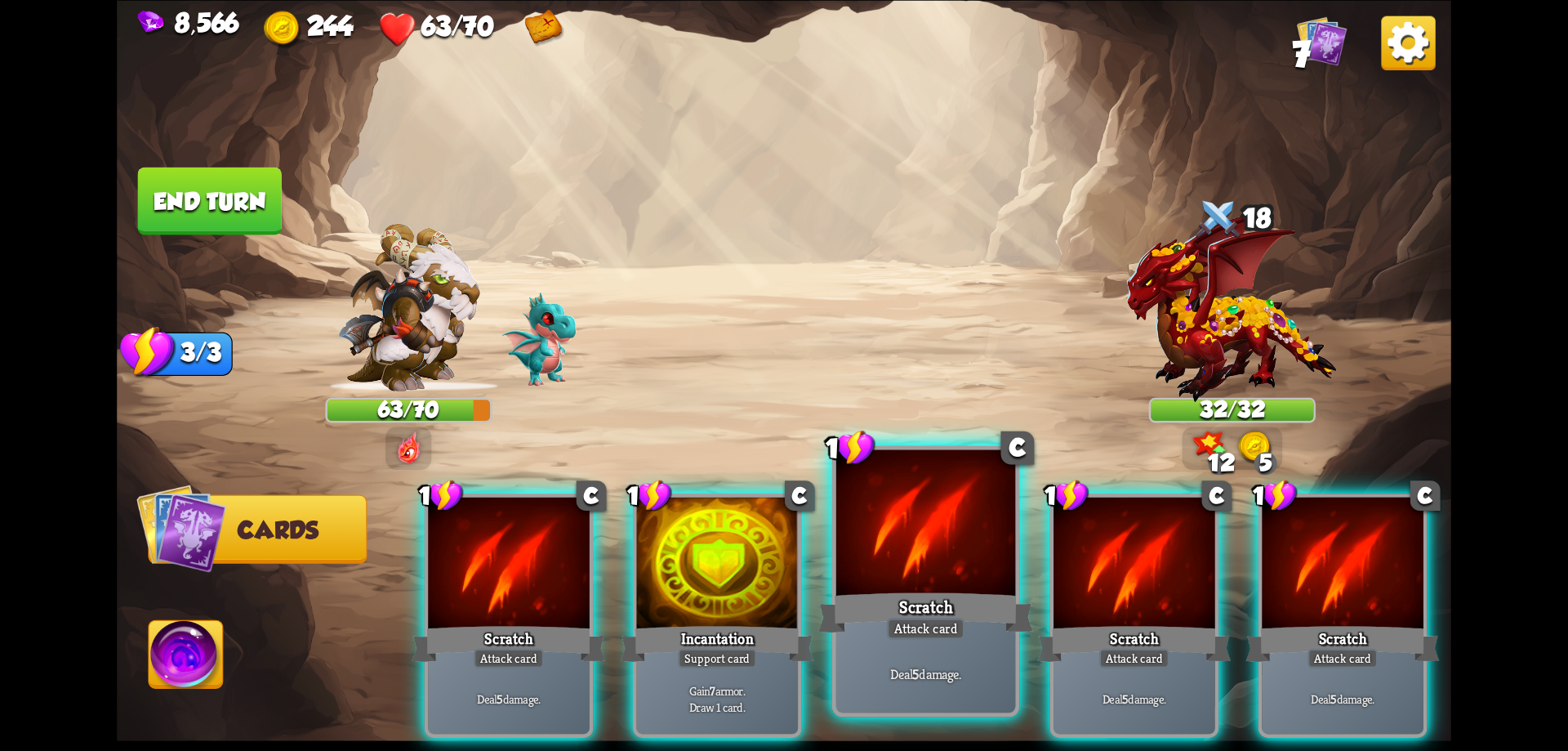
click at [904, 548] on div at bounding box center [926, 524] width 180 height 151
click at [904, 548] on div "1 C Scratch Attack card Deal 5 damage. 1 C Incantation Support card Gain 7 armo…" at bounding box center [918, 584] width 1068 height 333
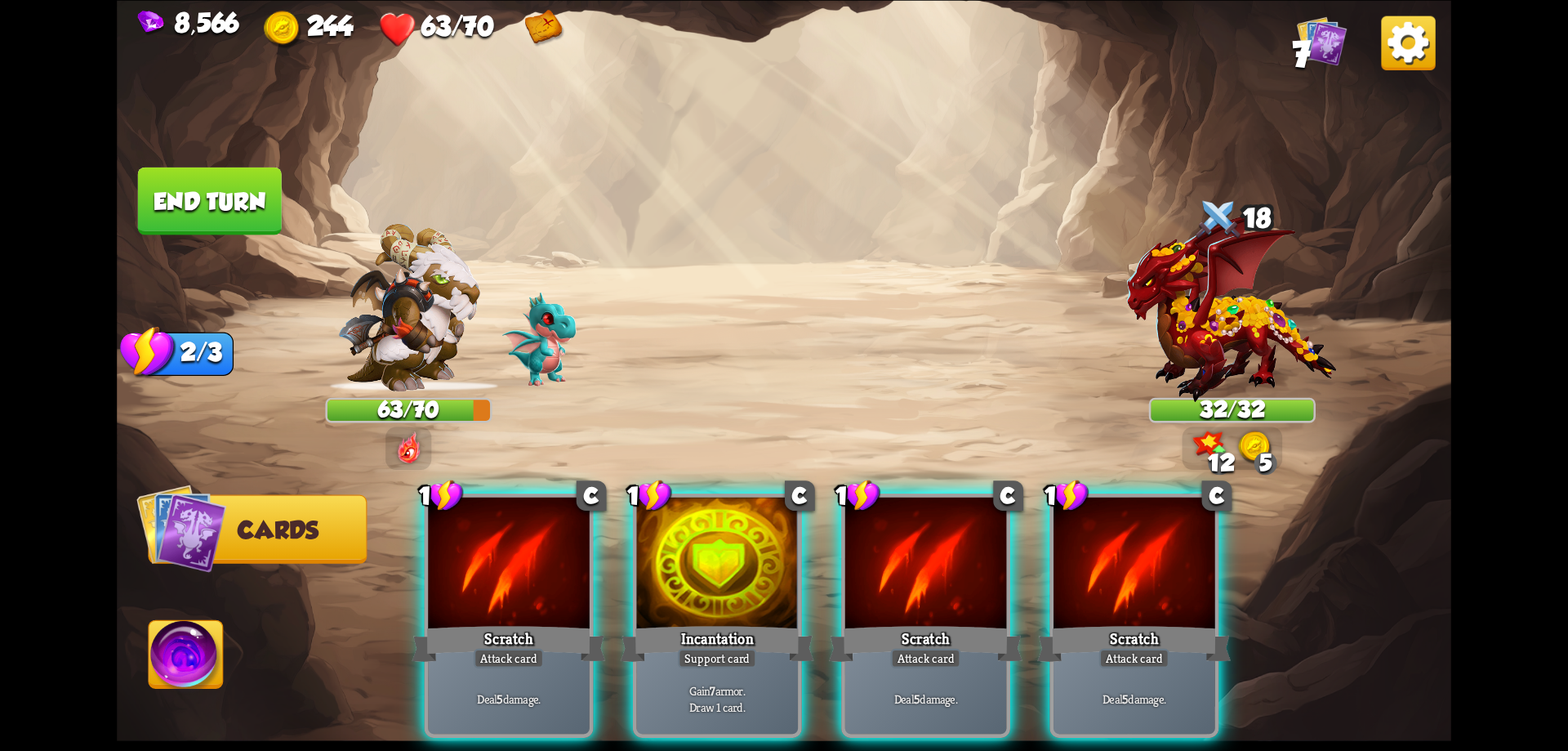
click at [904, 548] on div at bounding box center [926, 565] width 162 height 136
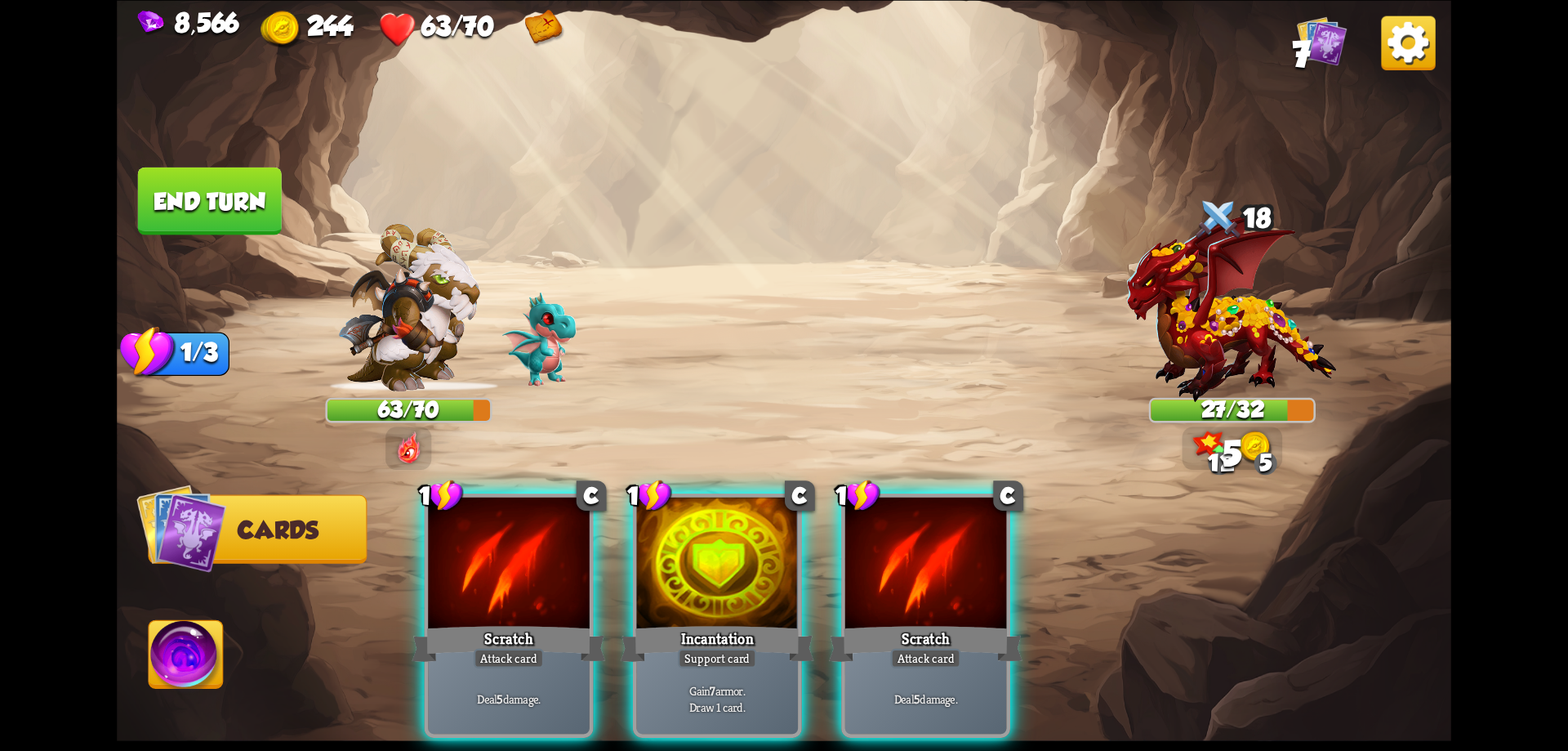
click at [904, 548] on div at bounding box center [926, 565] width 162 height 136
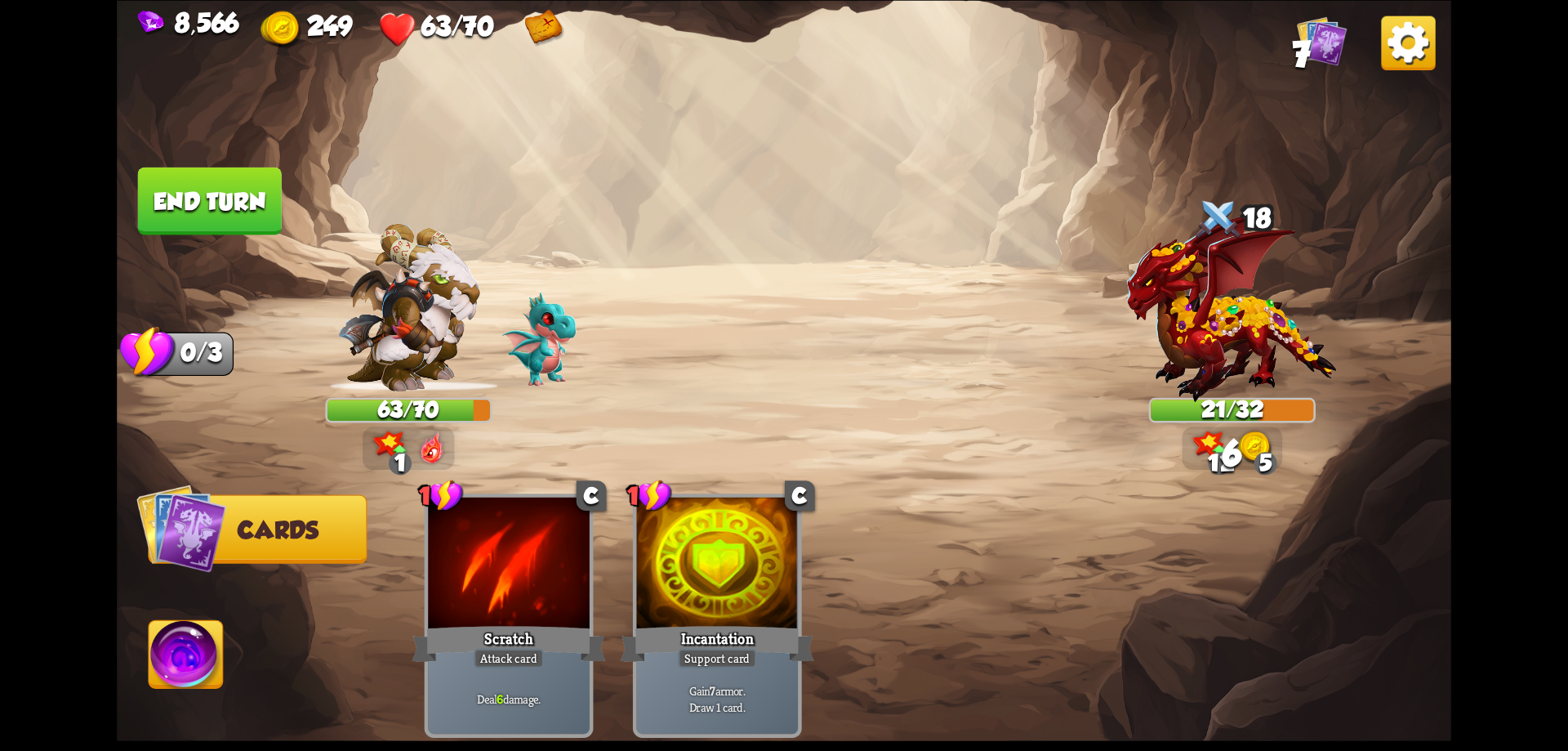
click at [209, 650] on img at bounding box center [186, 657] width 74 height 75
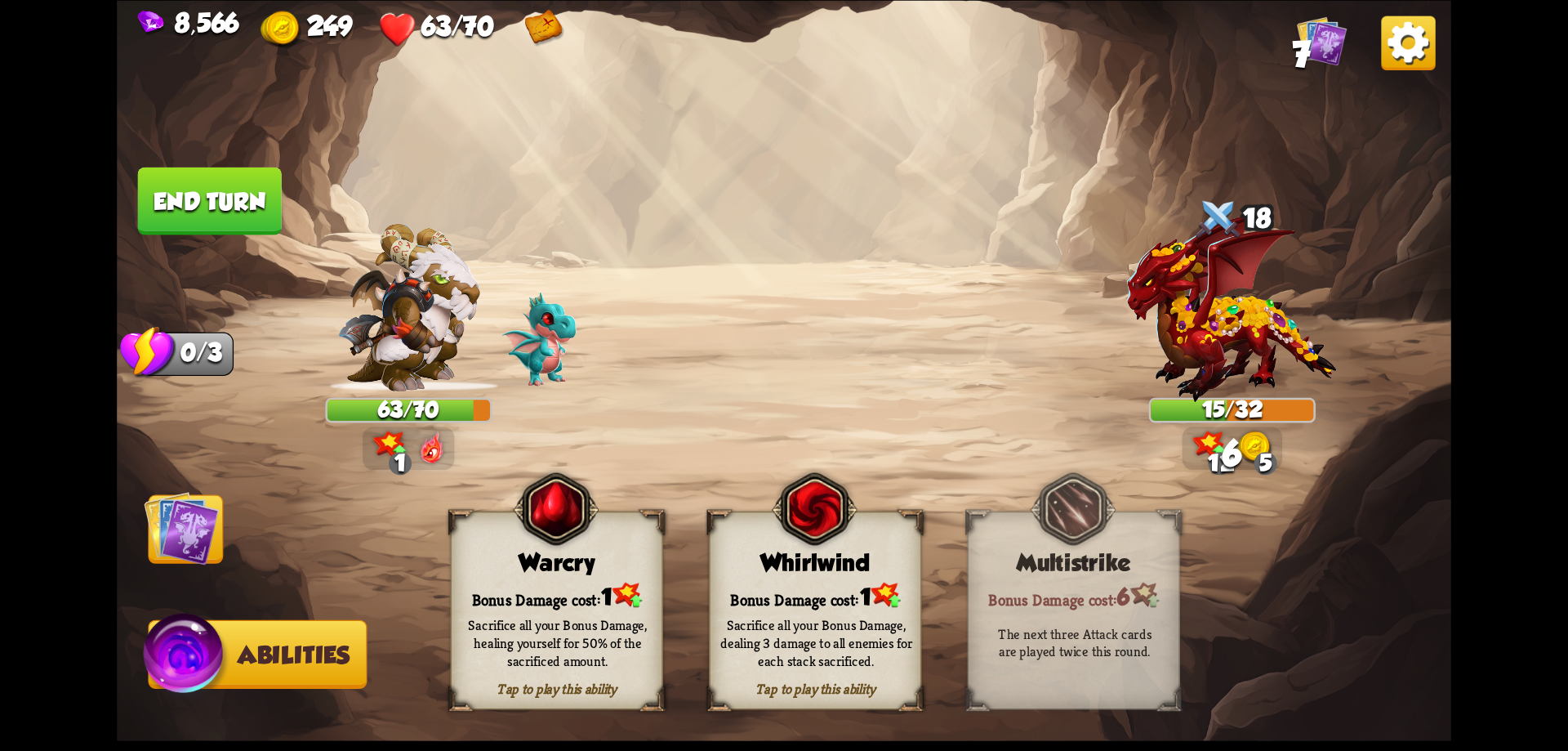
click at [491, 595] on div "Bonus Damage cost: 1" at bounding box center [556, 595] width 210 height 30
click at [196, 517] on img at bounding box center [181, 527] width 75 height 75
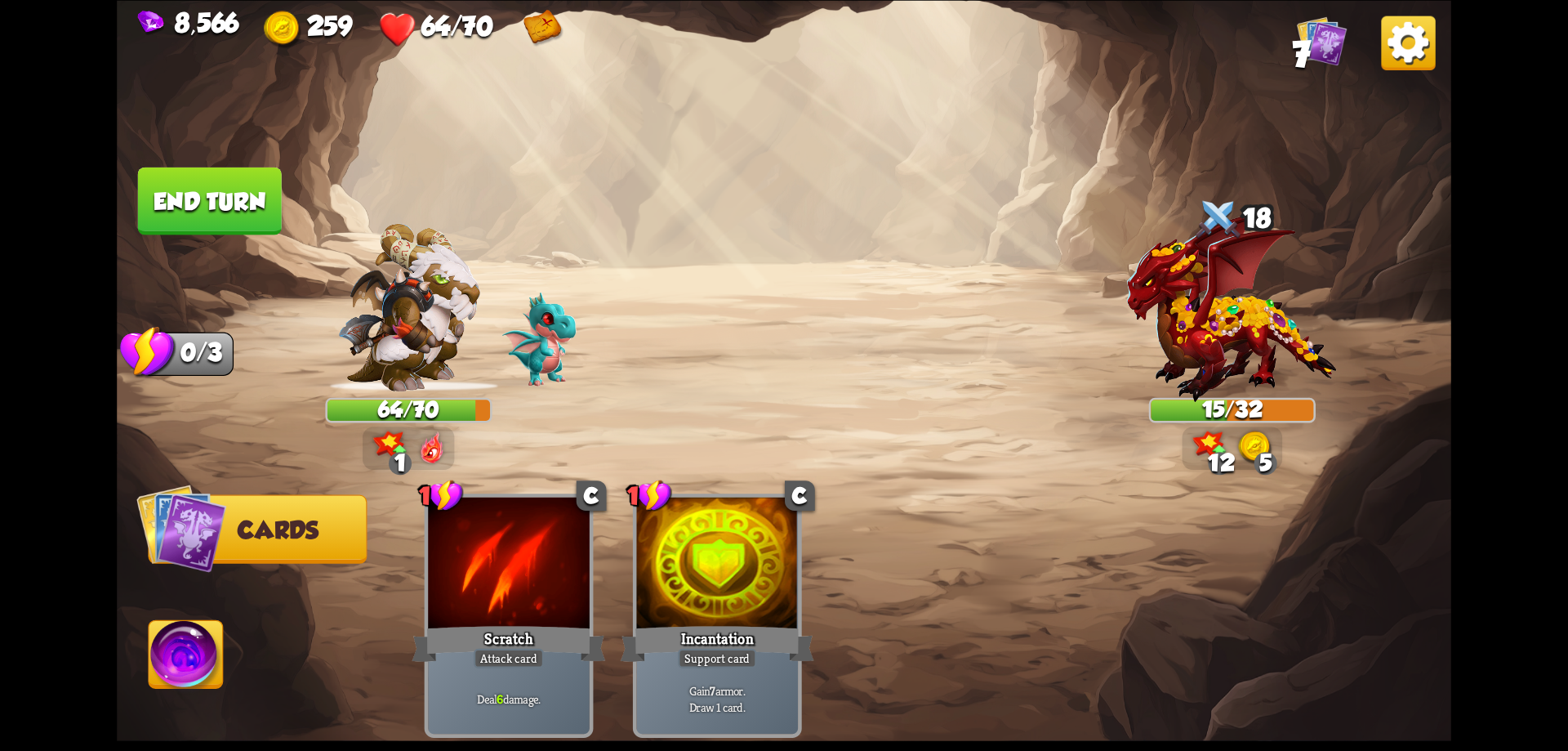
click at [238, 197] on button "End turn" at bounding box center [210, 200] width 144 height 68
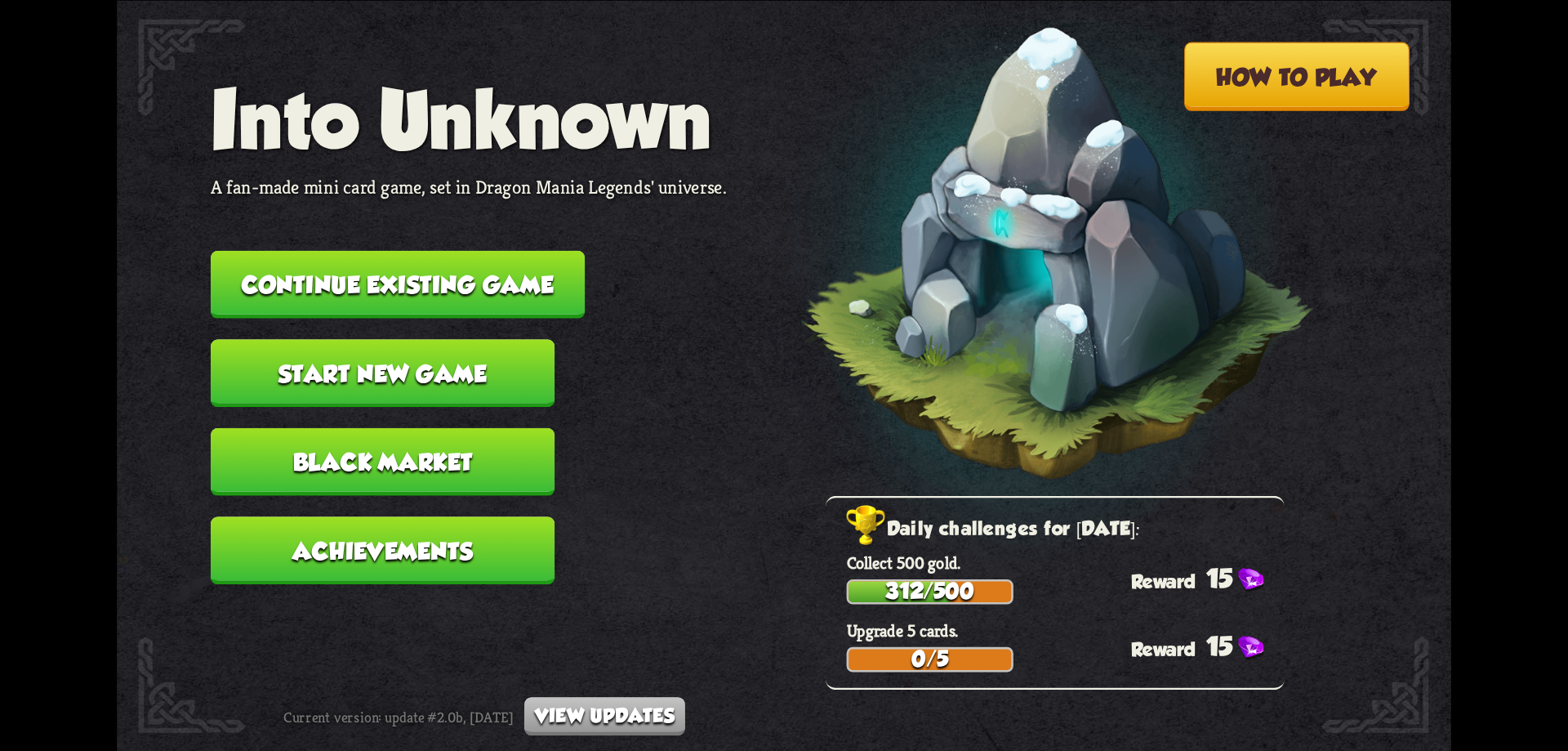
click at [359, 260] on button "Continue existing game" at bounding box center [397, 284] width 374 height 68
